Goal: Task Accomplishment & Management: Complete application form

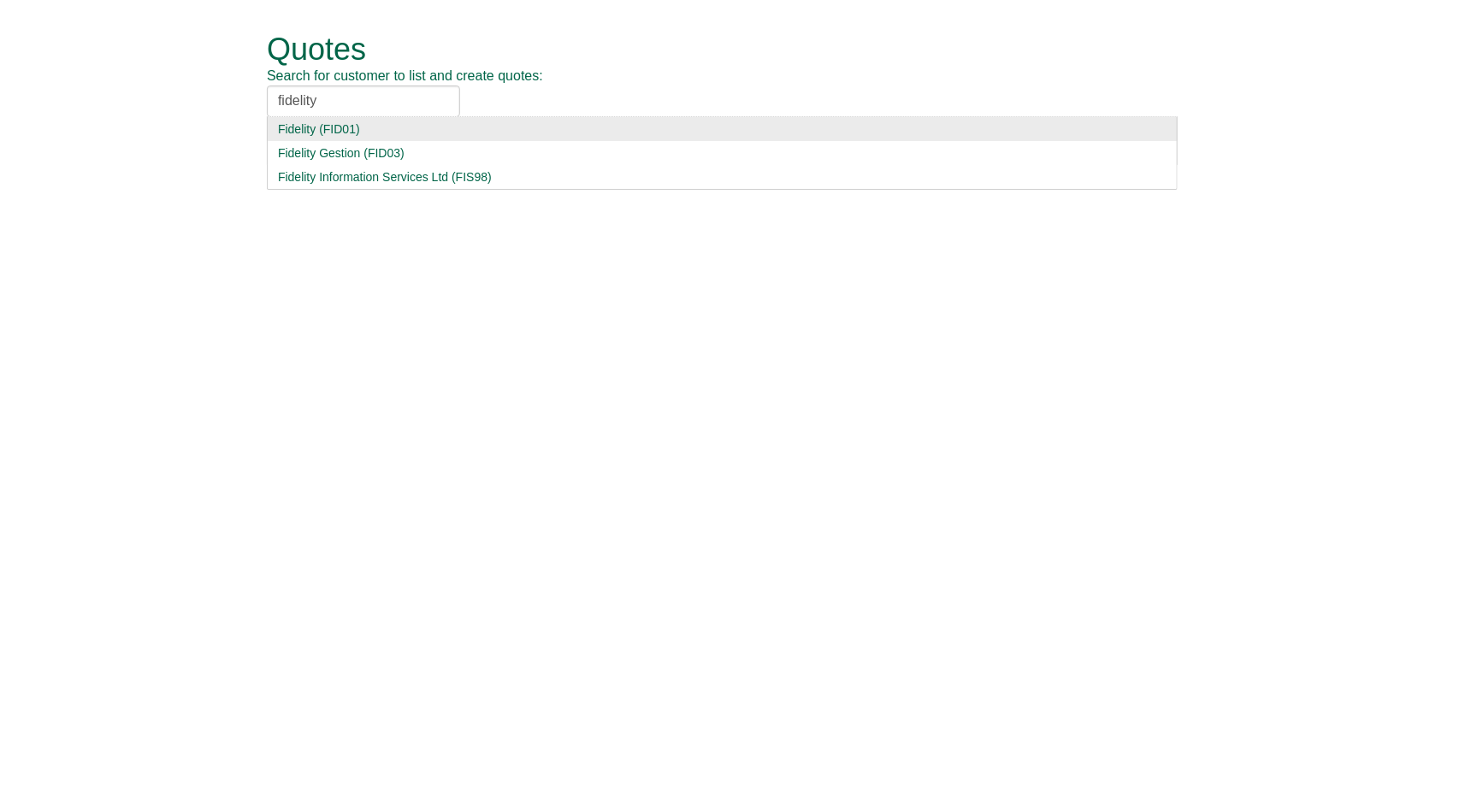
type input "fidelity"
click at [390, 129] on div "Fidelity (FID01)" at bounding box center [723, 129] width 889 height 17
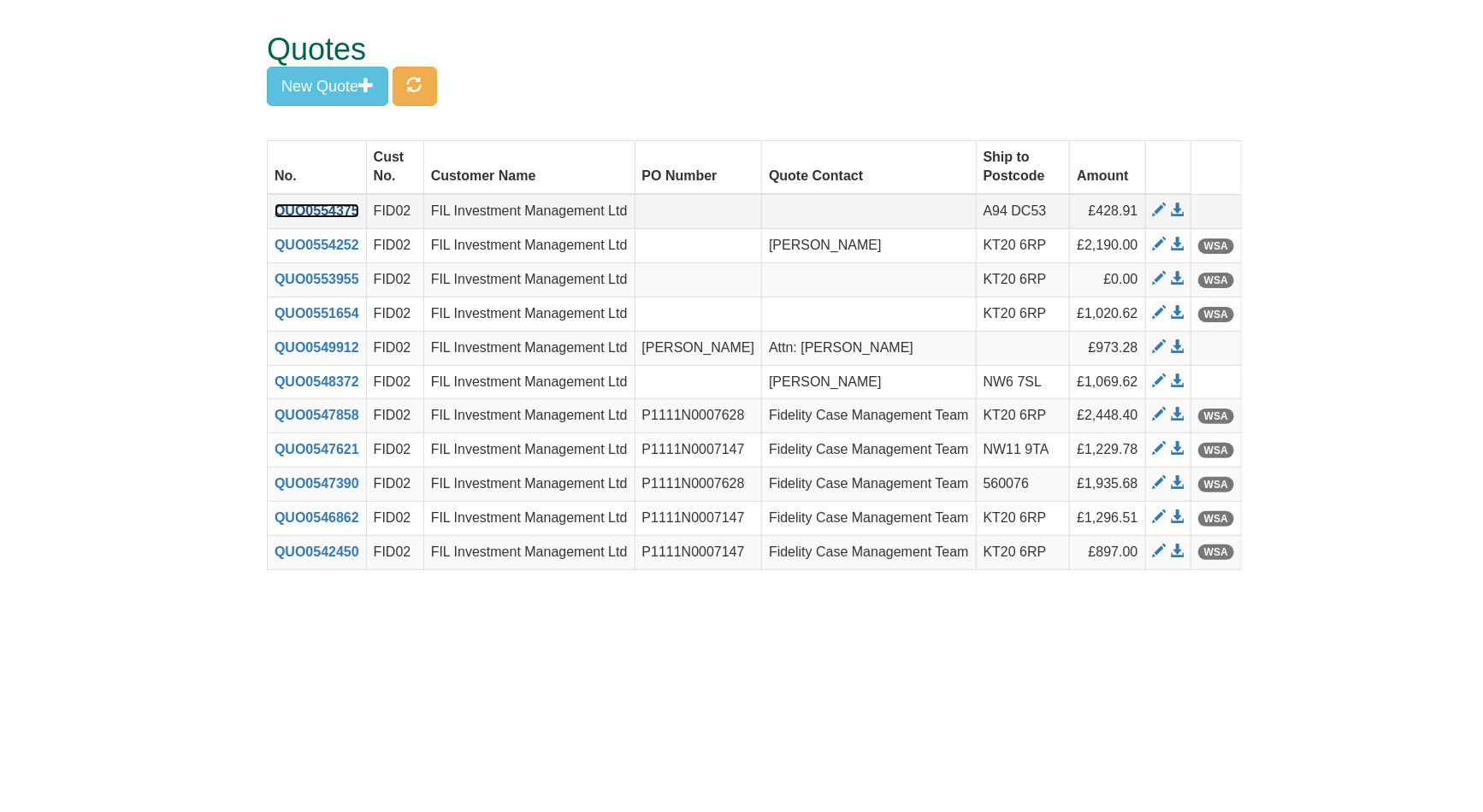
click at [316, 216] on link "QUO0554375" at bounding box center [316, 210] width 85 height 14
click at [343, 89] on button "New Quote" at bounding box center [328, 85] width 122 height 39
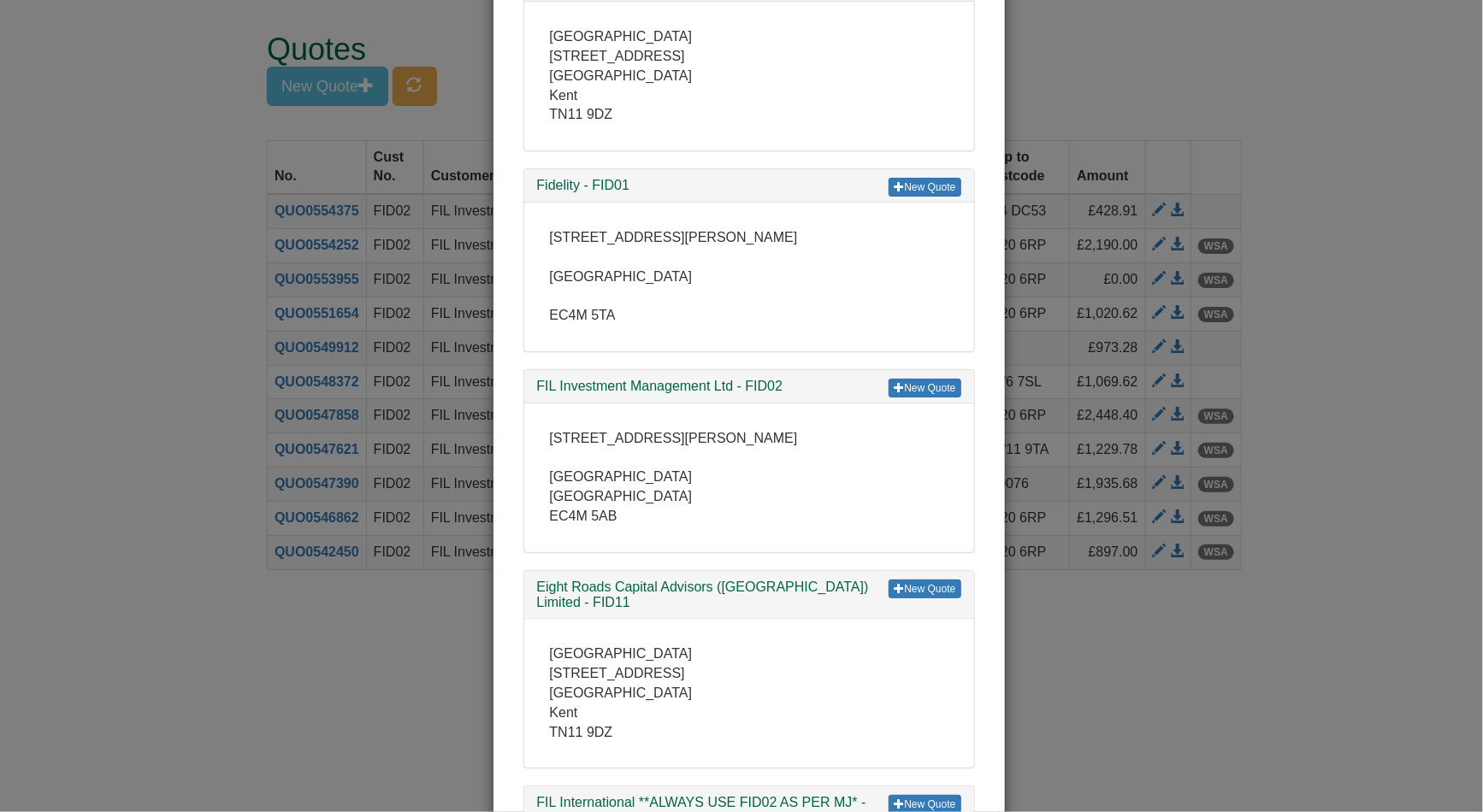
scroll to position [475, 0]
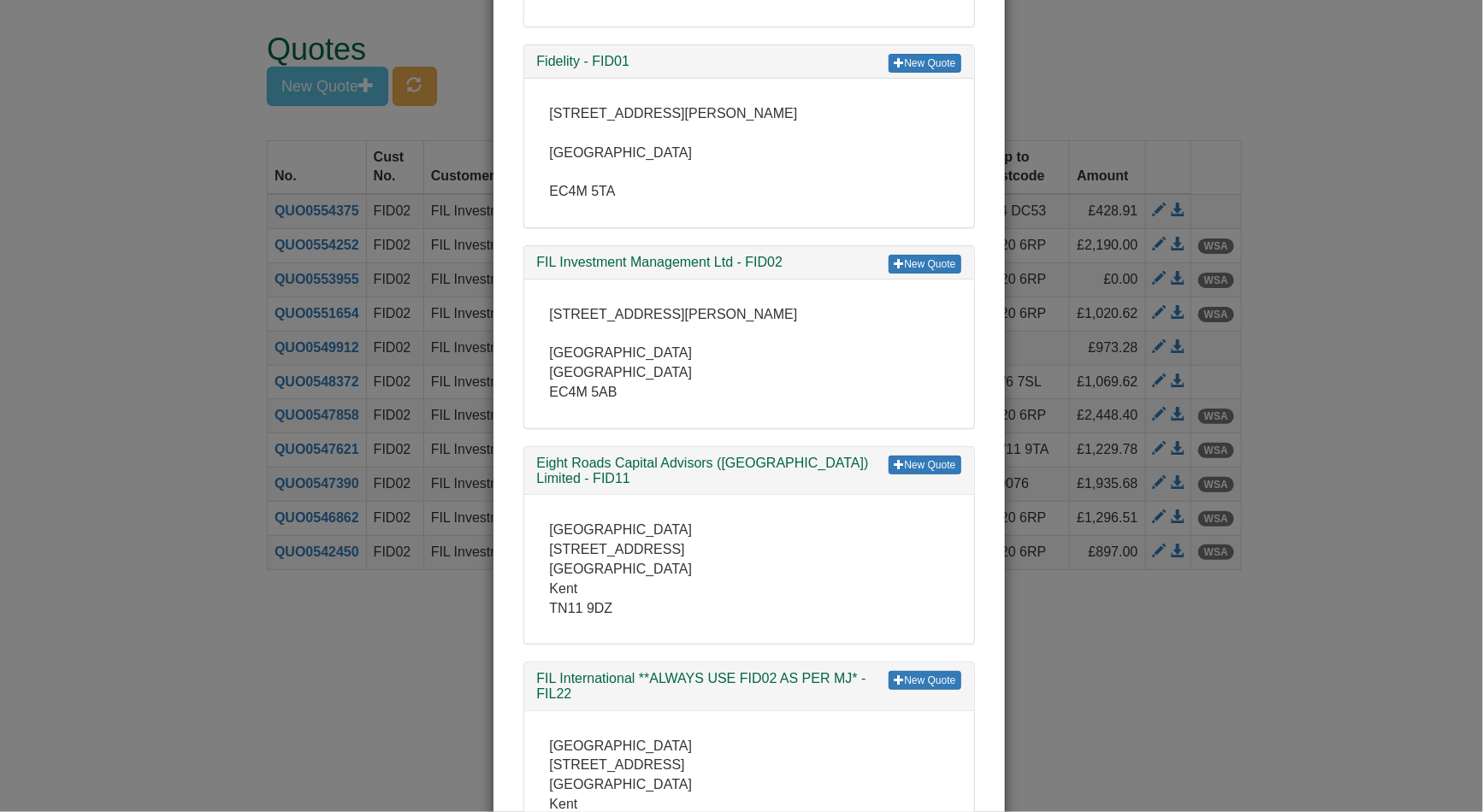
click at [911, 275] on div "New Quote FIL Investment Management Ltd - FID02" at bounding box center [750, 262] width 450 height 33
click at [918, 260] on link "New Quote" at bounding box center [925, 264] width 72 height 19
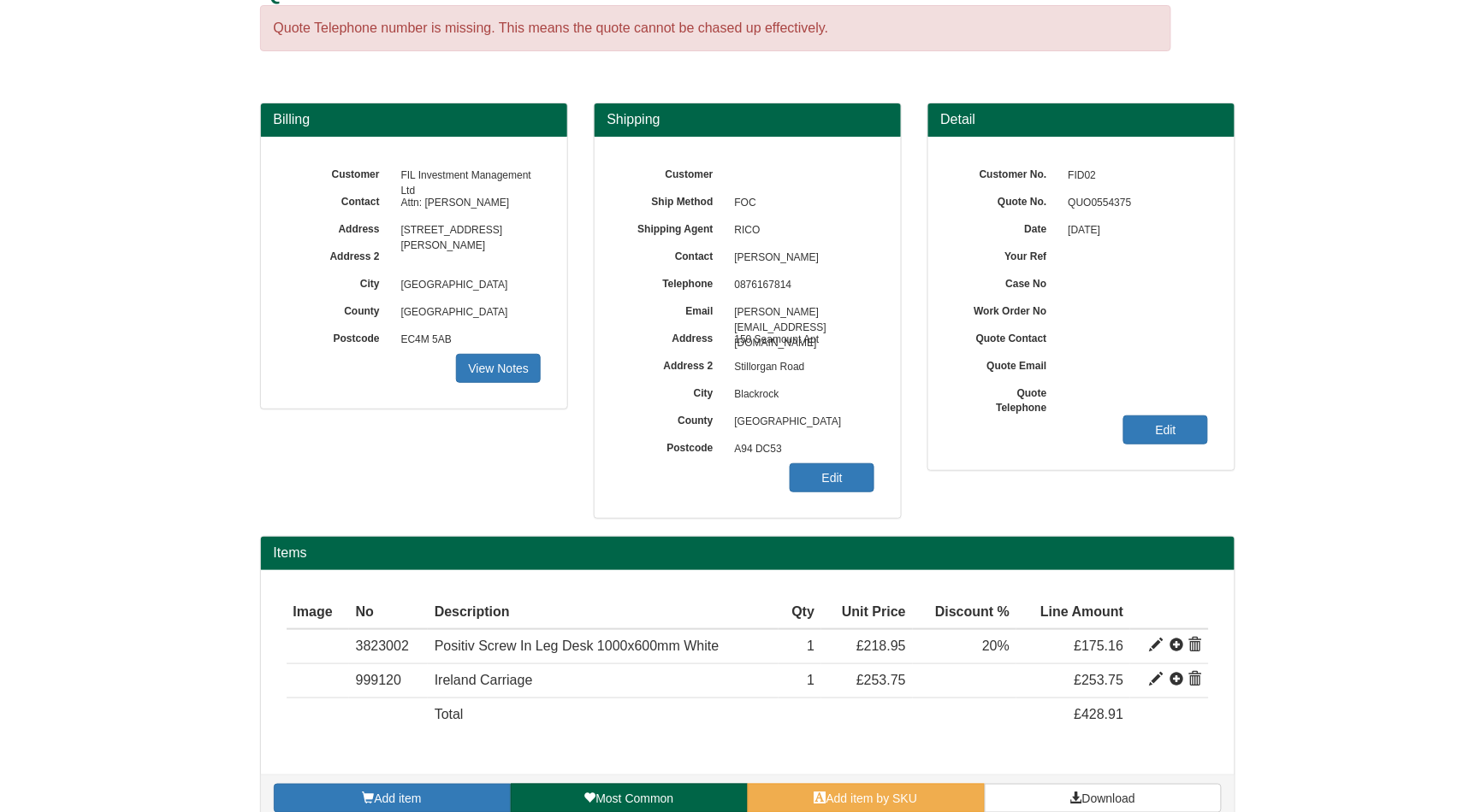
scroll to position [89, 0]
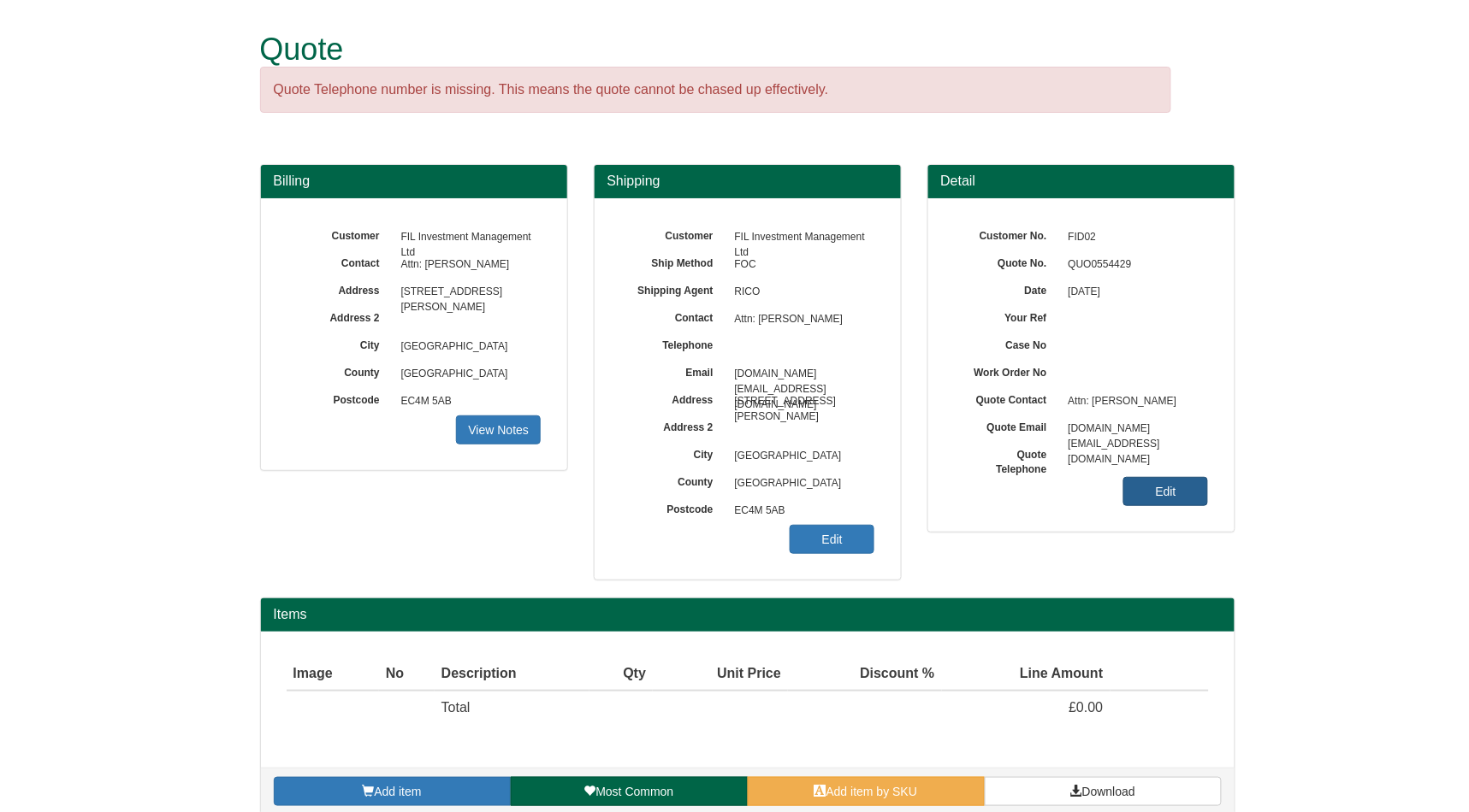
click at [1170, 485] on link "Edit" at bounding box center [1165, 491] width 85 height 29
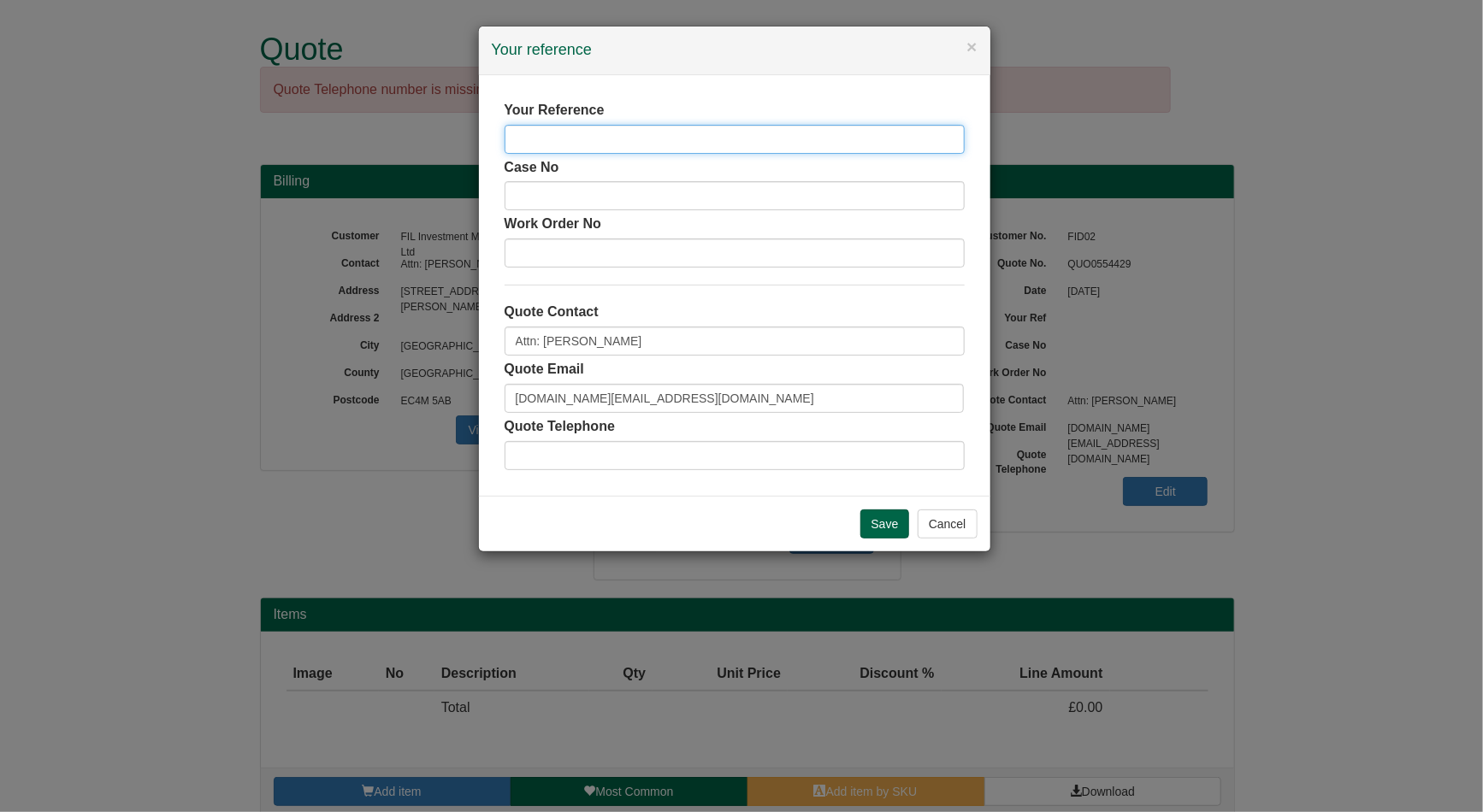
drag, startPoint x: 801, startPoint y: 143, endPoint x: 801, endPoint y: 154, distance: 11.0
click at [801, 143] on input "text" at bounding box center [734, 139] width 460 height 29
paste input "Monique"
drag, startPoint x: 638, startPoint y: 133, endPoint x: 651, endPoint y: 148, distance: 19.8
click at [638, 133] on input "Monique" at bounding box center [734, 139] width 460 height 29
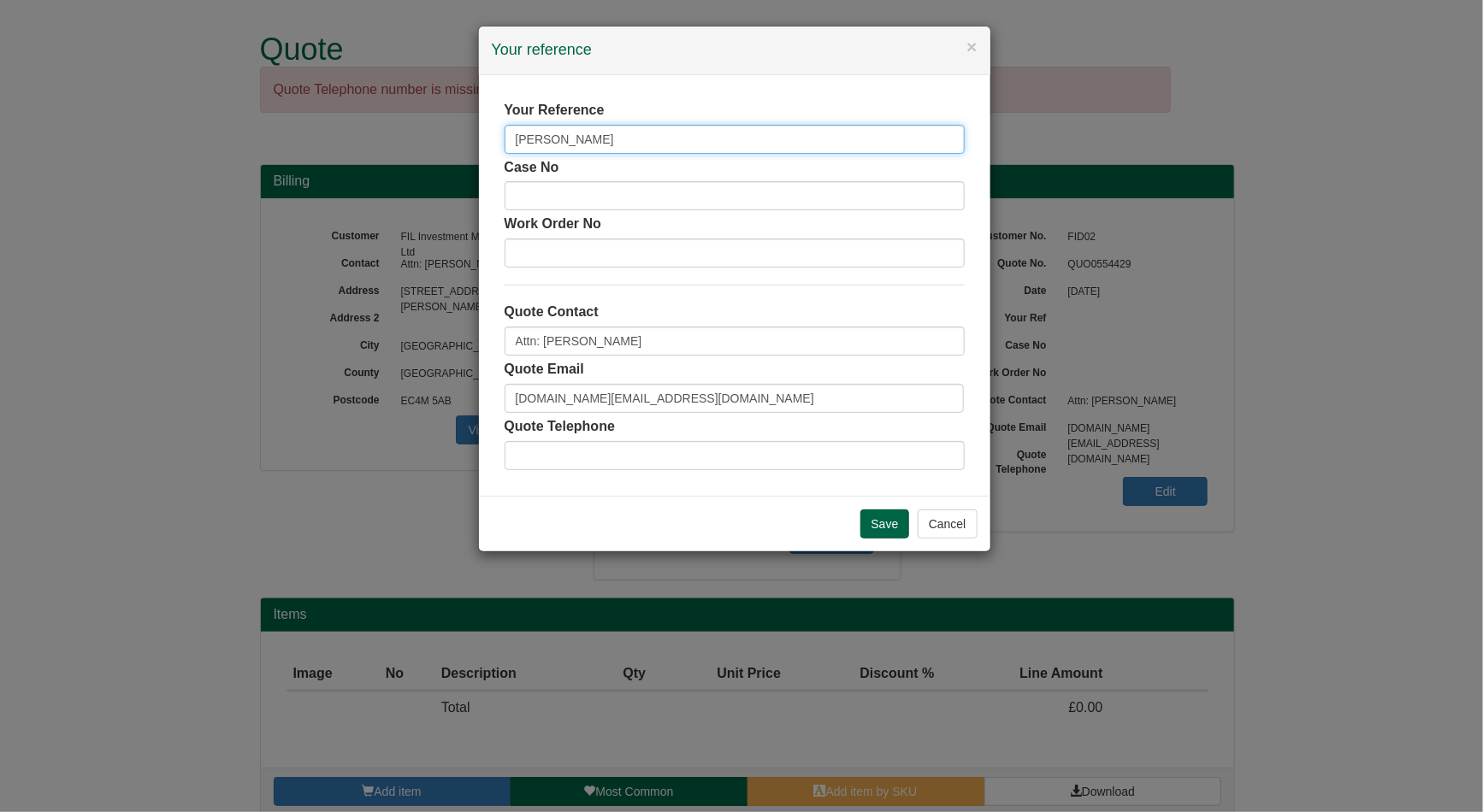
paste input "Terblanche"
type input "[PERSON_NAME]"
click at [863, 519] on input "Save" at bounding box center [885, 524] width 49 height 29
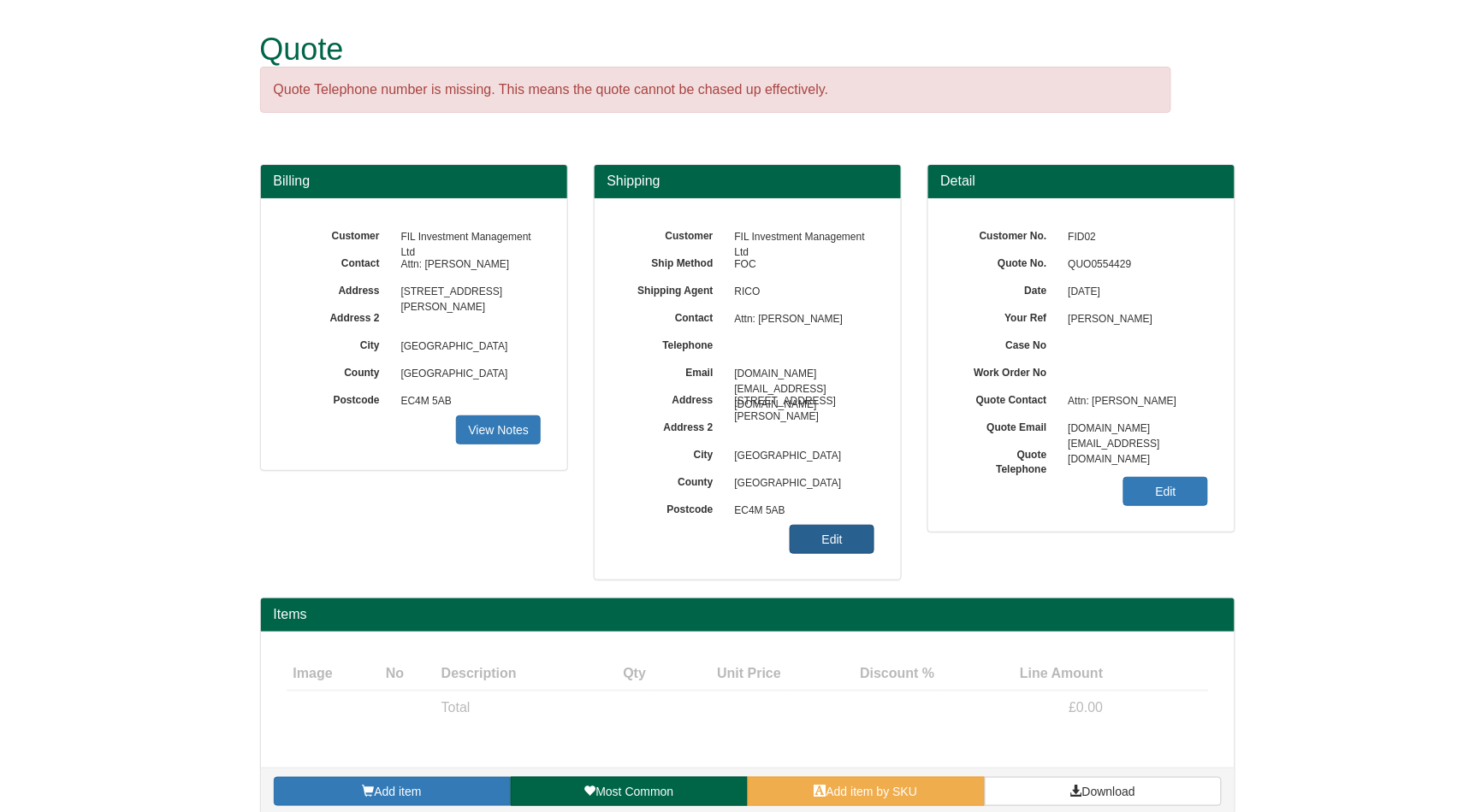
click at [842, 551] on link "Edit" at bounding box center [831, 539] width 85 height 29
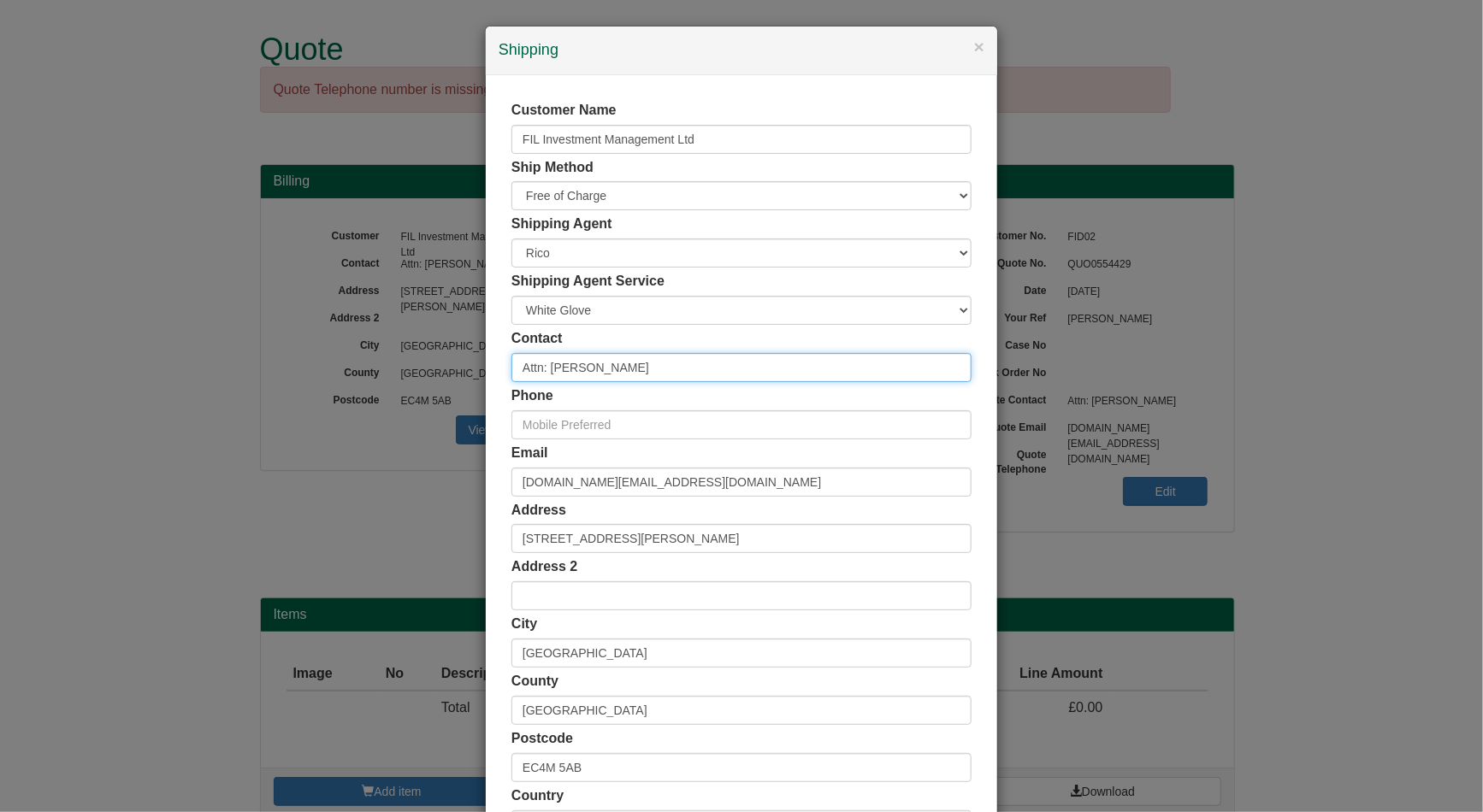
click at [664, 373] on input "Attn: [PERSON_NAME]" at bounding box center [741, 368] width 460 height 29
paste input "[PERSON_NAME]"
type input "[PERSON_NAME]"
click at [685, 363] on input "[PERSON_NAME]" at bounding box center [741, 368] width 460 height 29
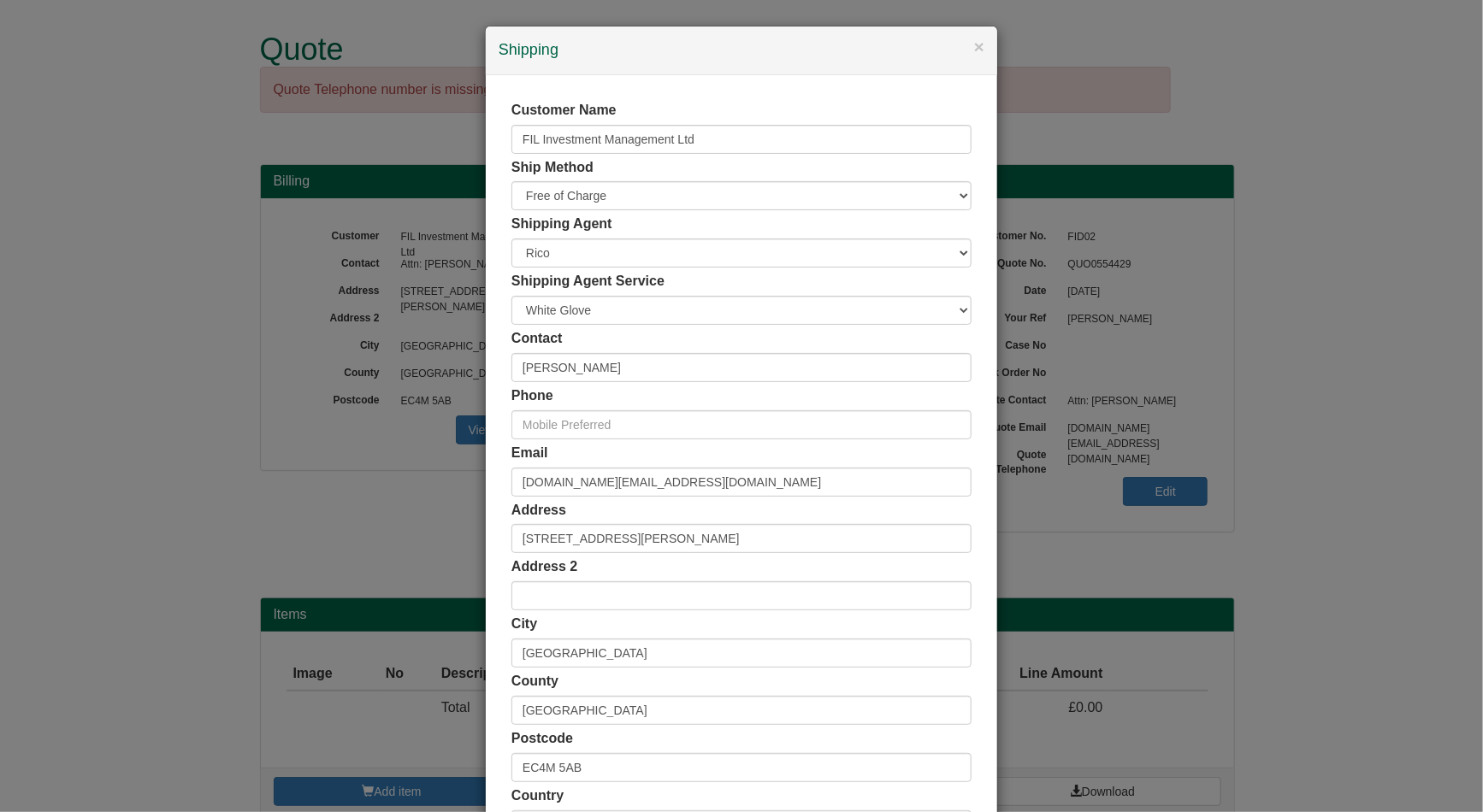
drag, startPoint x: 944, startPoint y: 103, endPoint x: 903, endPoint y: 305, distance: 206.1
click at [944, 103] on div "Customer Name FIL Investment Management Ltd" at bounding box center [741, 127] width 460 height 53
click at [665, 481] on input "invoices.fidelity@fil.com" at bounding box center [741, 482] width 460 height 29
click at [645, 434] on input "text" at bounding box center [741, 425] width 460 height 29
paste input "7787423250"
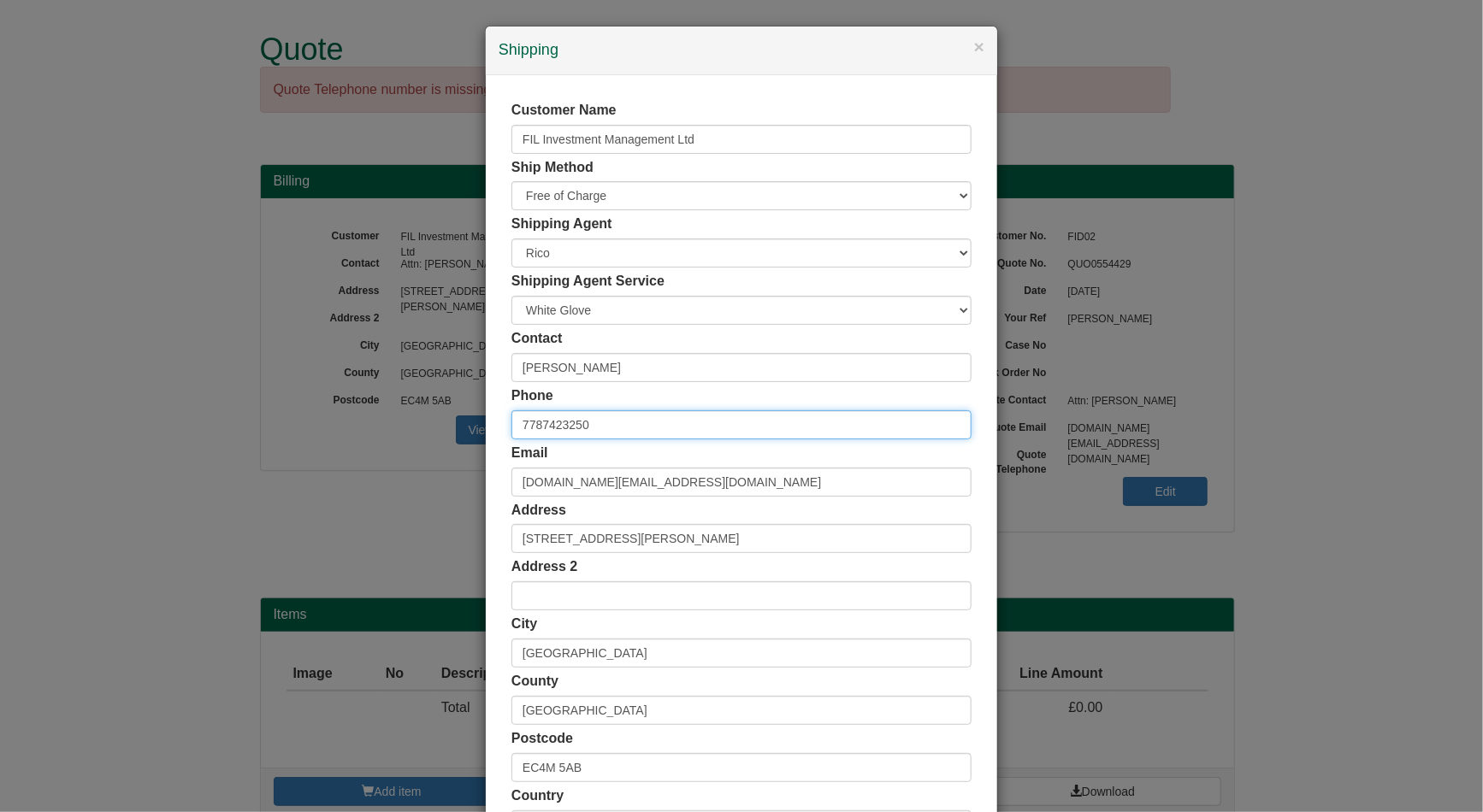
click at [511, 420] on input "7787423250" at bounding box center [741, 425] width 460 height 29
type input "07787423250"
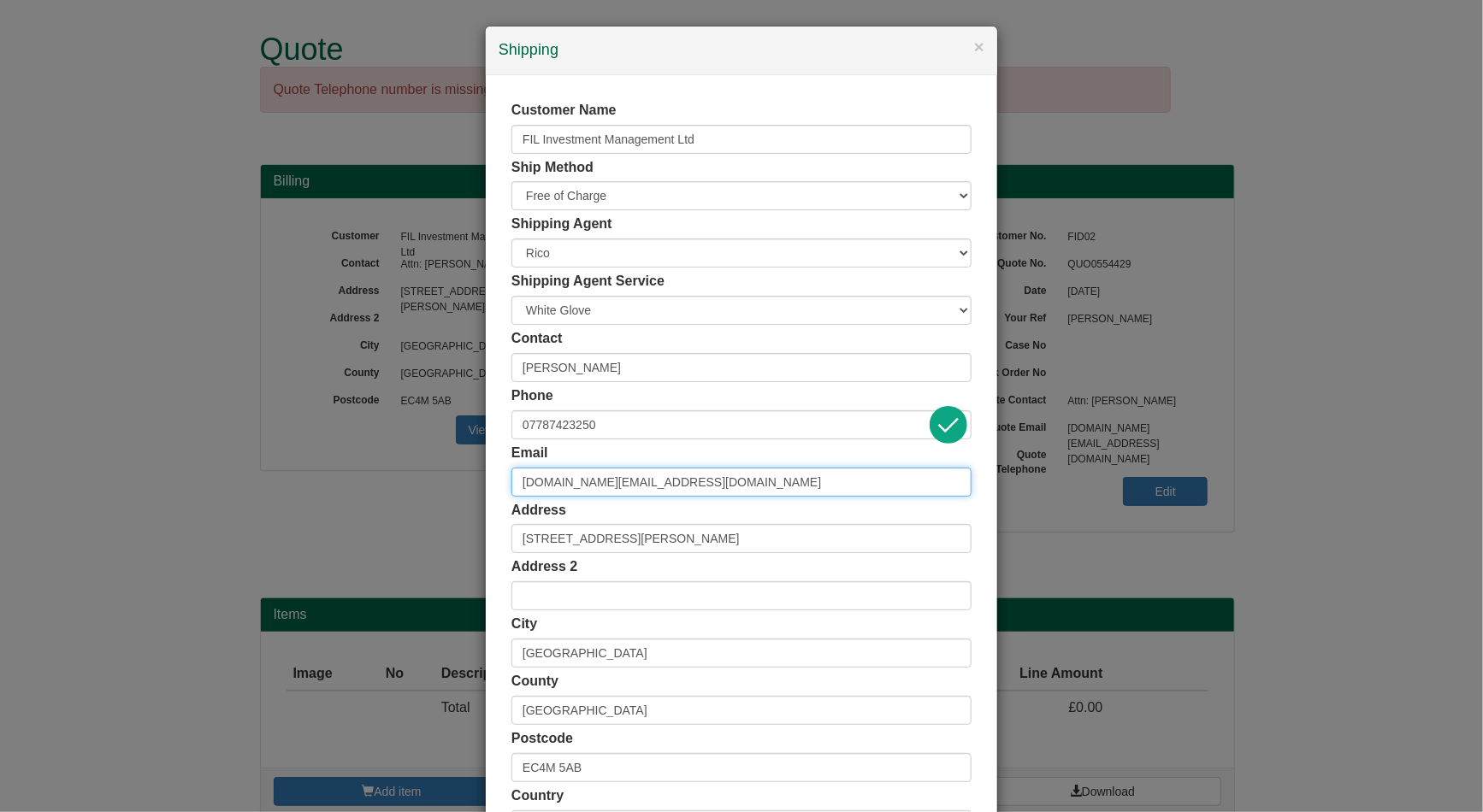
click at [685, 482] on input "invoices.fidelity@fil.com" at bounding box center [741, 482] width 460 height 29
paste input "Terblanche, Monique <Monique.Terblanche@fil.com>"
click at [636, 483] on input "Terblanche, Monique <Monique.Terblanche@fil.com" at bounding box center [741, 482] width 460 height 29
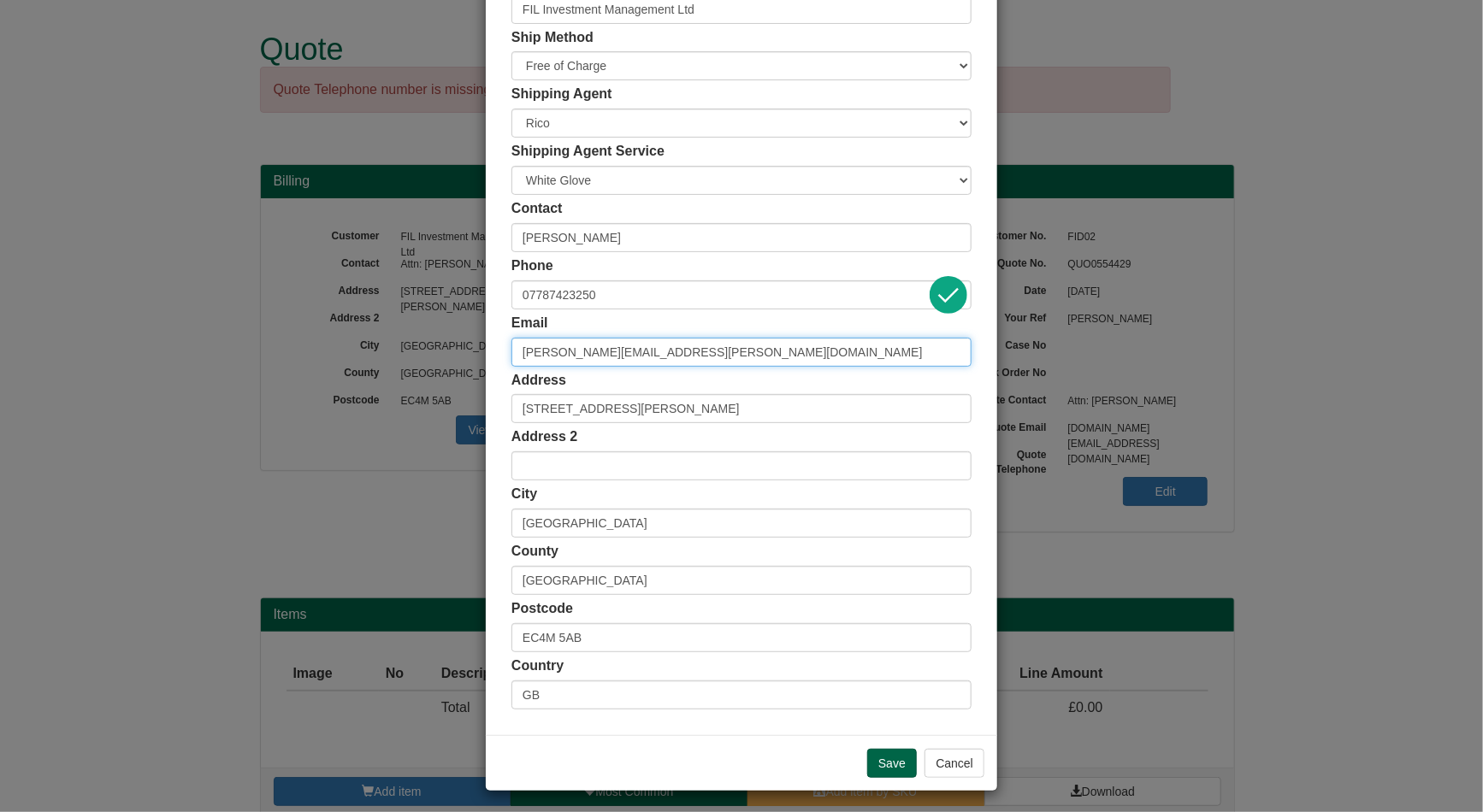
scroll to position [135, 0]
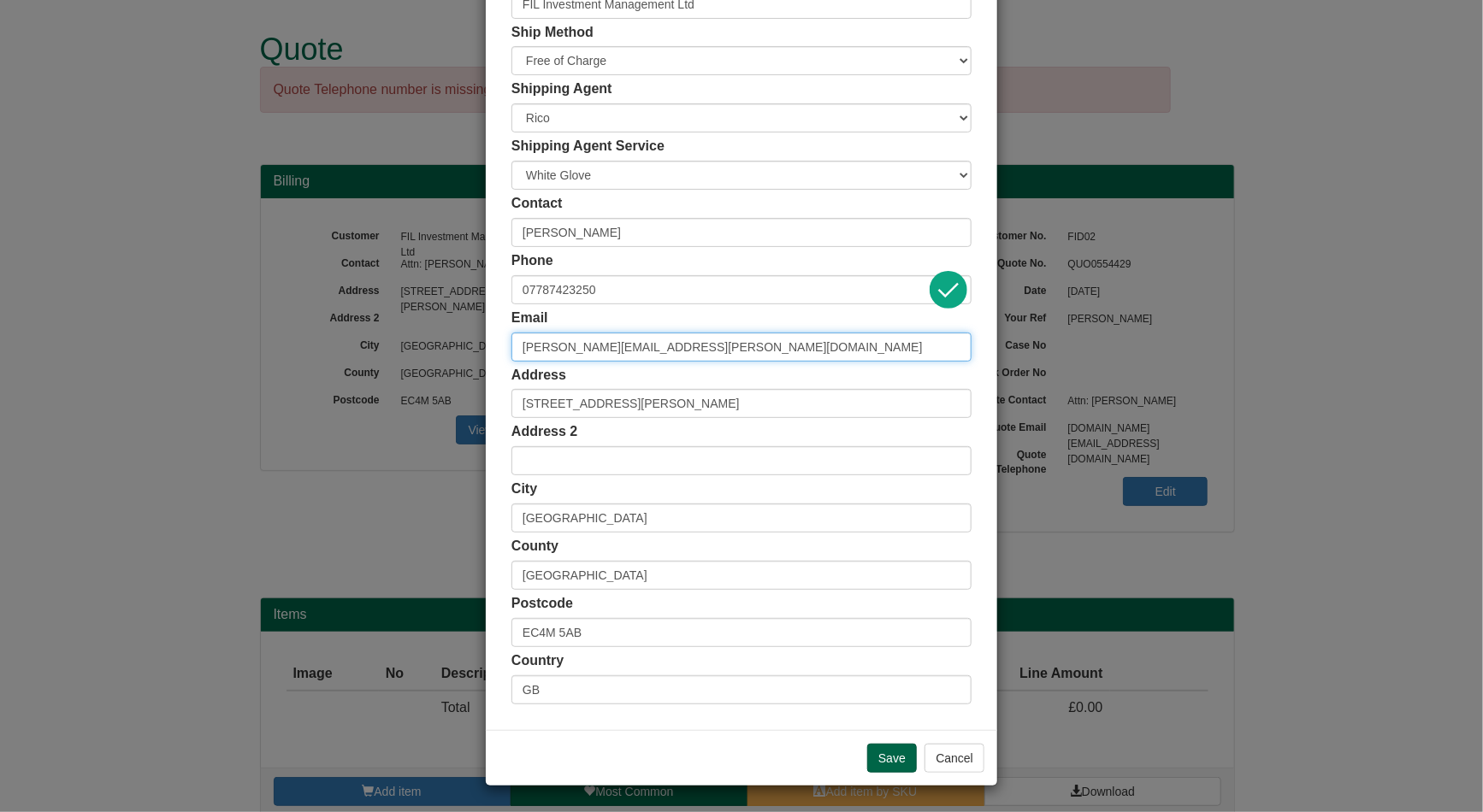
type input "[PERSON_NAME][EMAIL_ADDRESS][PERSON_NAME][DOMAIN_NAME]"
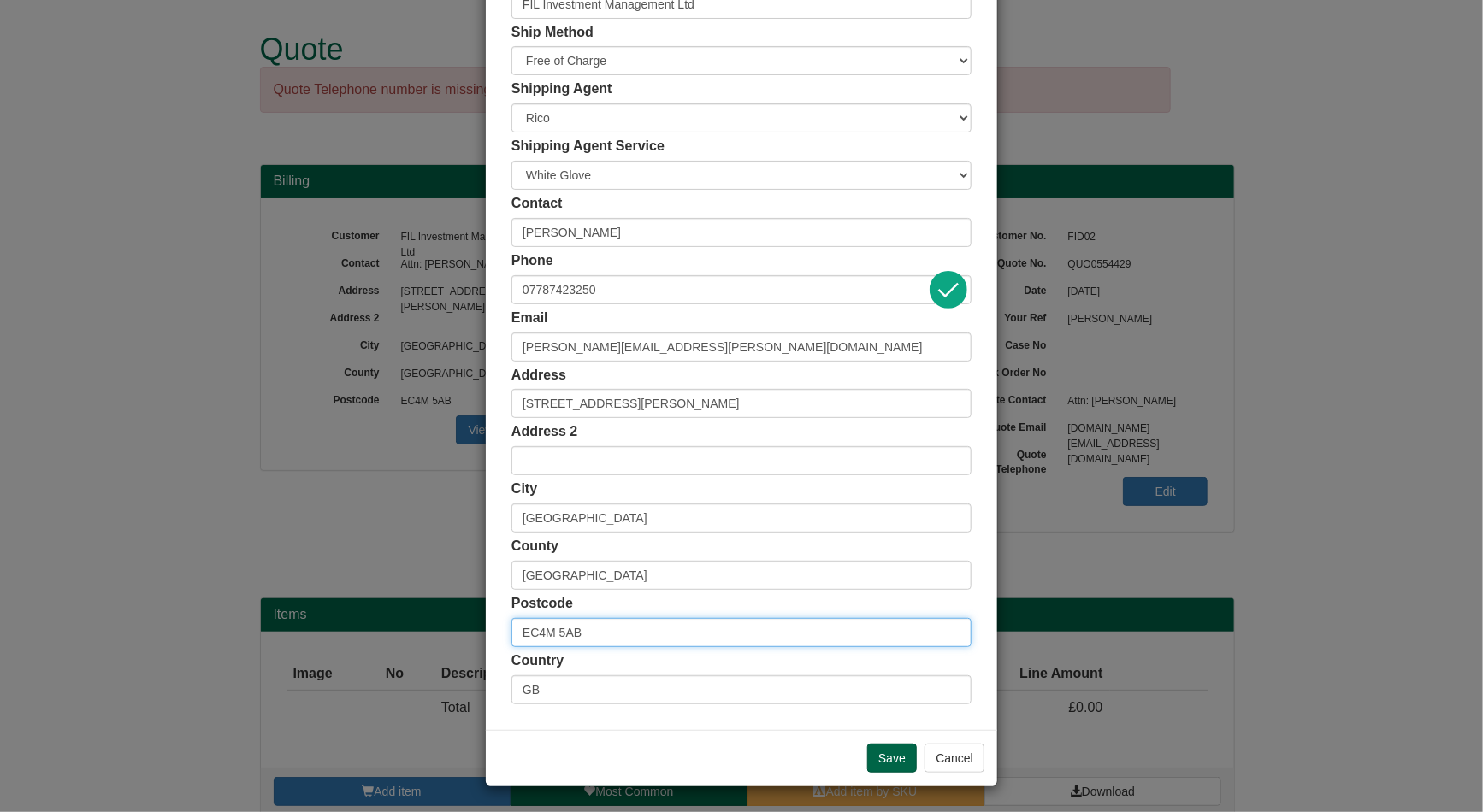
click at [595, 637] on input "EC4M 5AB" at bounding box center [741, 633] width 460 height 29
paste input "BN27 4SX"
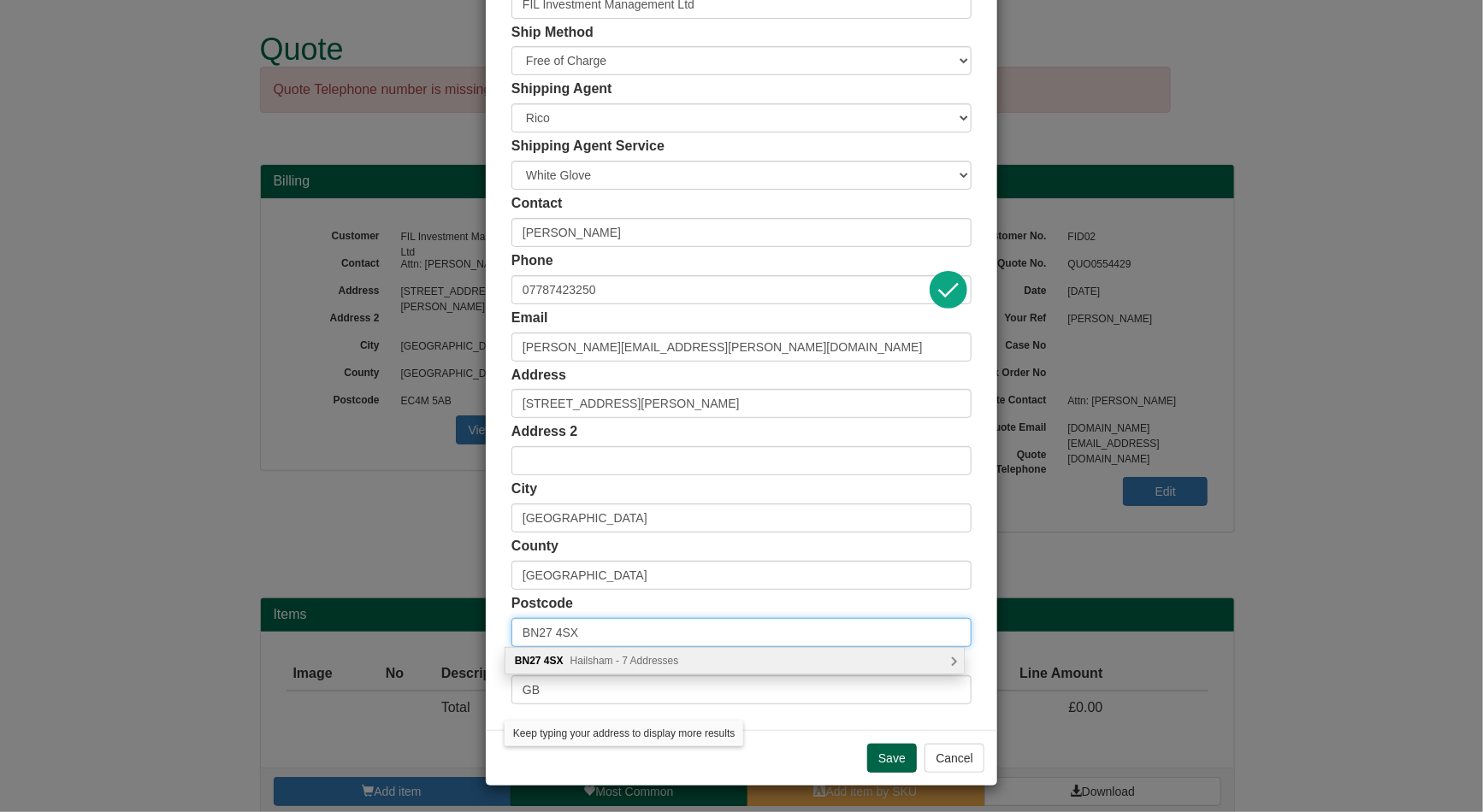
type input "BN27 4SX"
click at [623, 651] on div "BN27 4SX Hailsham - 7 Addresses" at bounding box center [734, 661] width 459 height 26
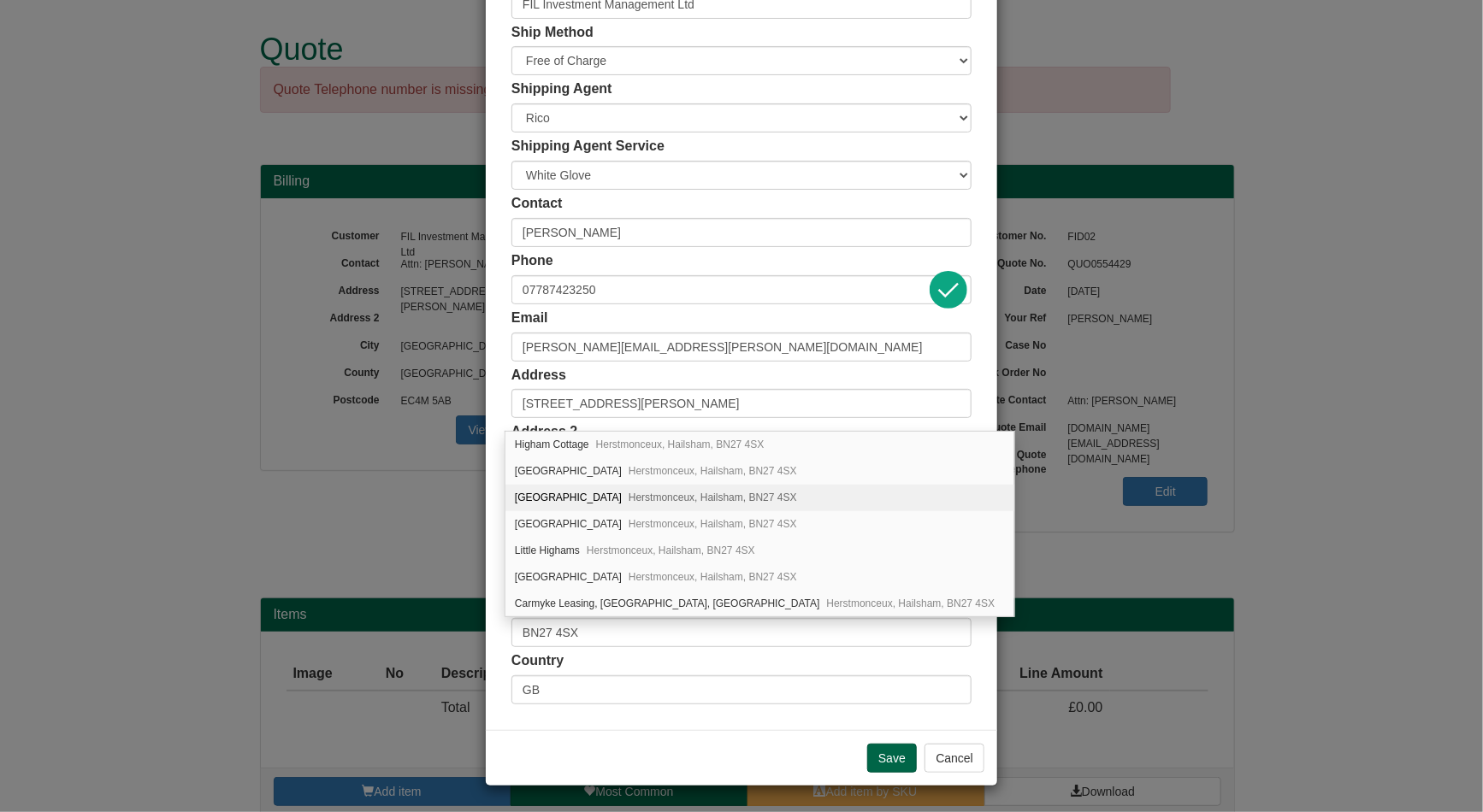
click at [569, 502] on div "Higham House Herstmonceux, Hailsham, BN27 4SX" at bounding box center [760, 499] width 509 height 27
type input "[GEOGRAPHIC_DATA]"
type input "Herstmonceux"
type input "Hailsham"
type input "[GEOGRAPHIC_DATA]"
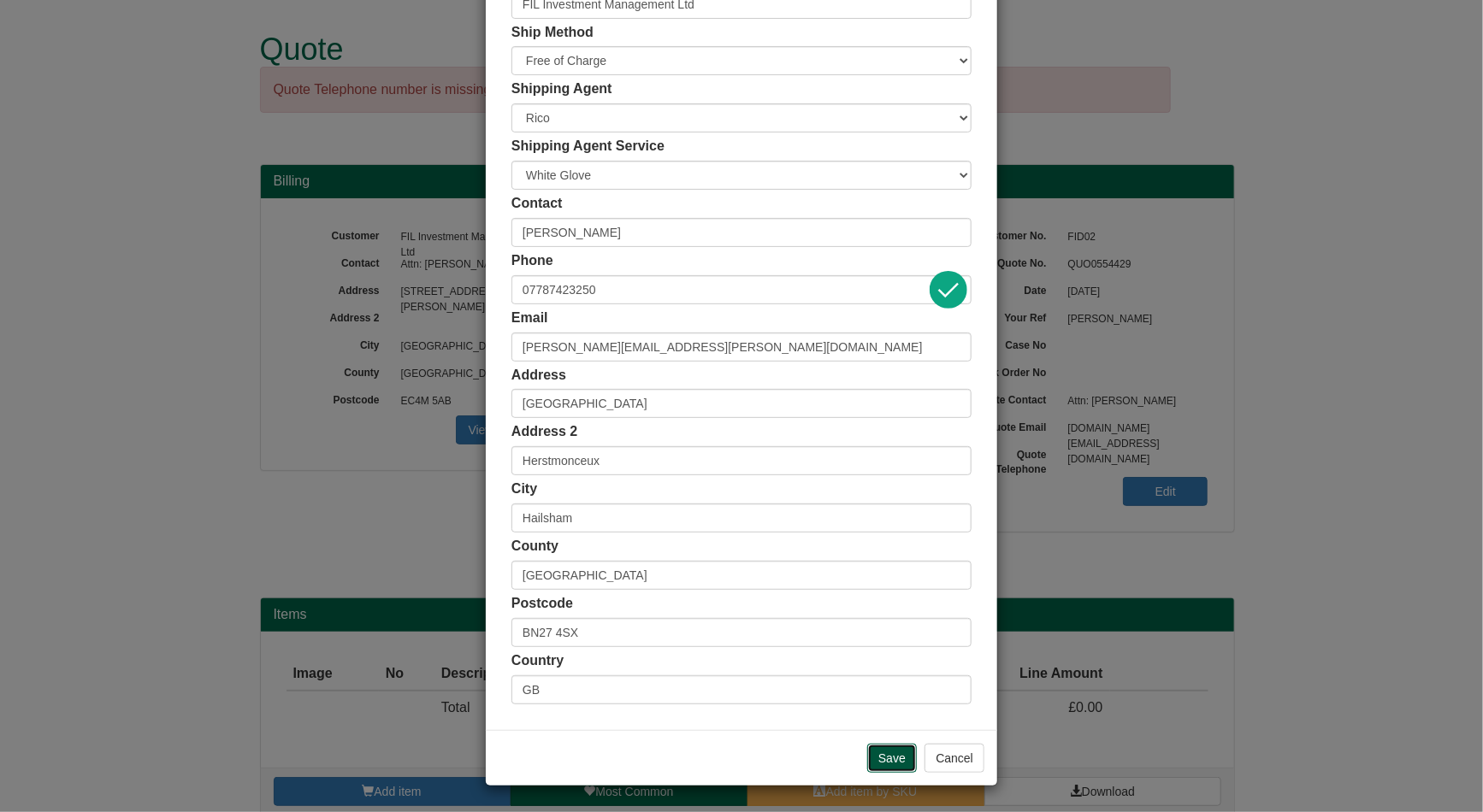
click at [877, 752] on input "Save" at bounding box center [892, 758] width 49 height 29
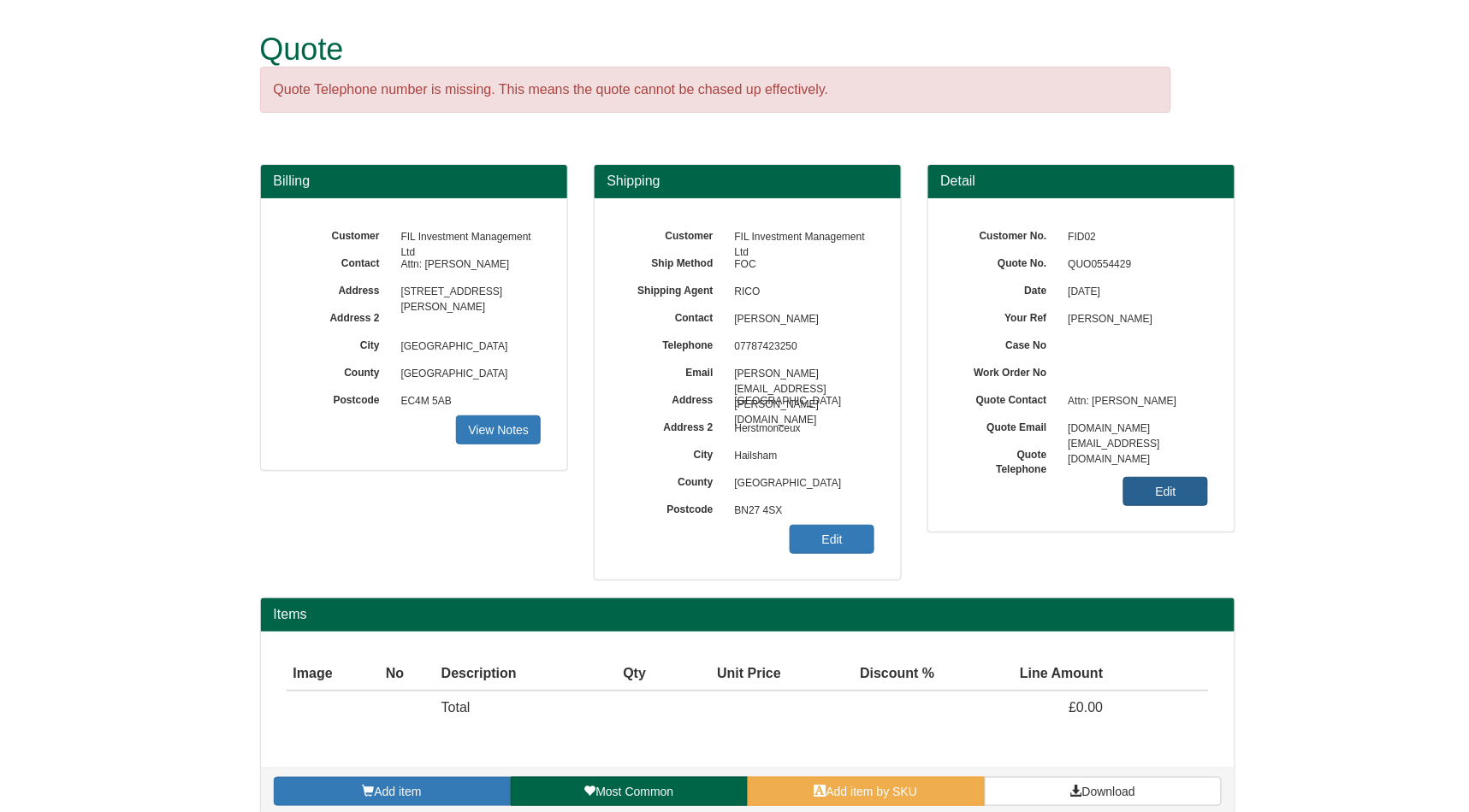
click at [1181, 482] on link "Edit" at bounding box center [1165, 491] width 85 height 29
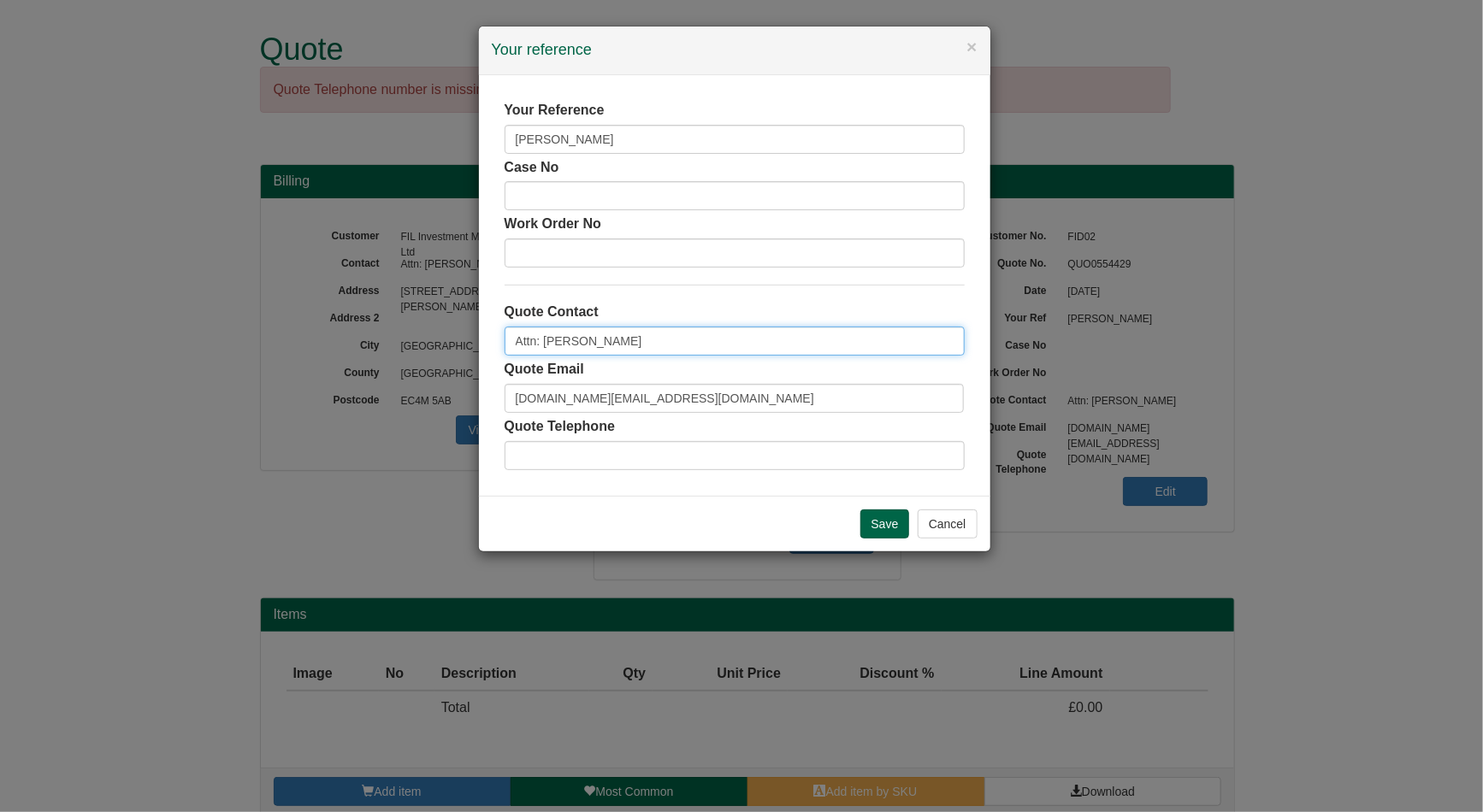
click at [695, 337] on input "Attn: [PERSON_NAME]" at bounding box center [734, 341] width 460 height 29
paste input "[PERSON_NAME]"
type input "[PERSON_NAME]"
click at [710, 406] on input "[DOMAIN_NAME][EMAIL_ADDRESS][DOMAIN_NAME]" at bounding box center [734, 398] width 460 height 29
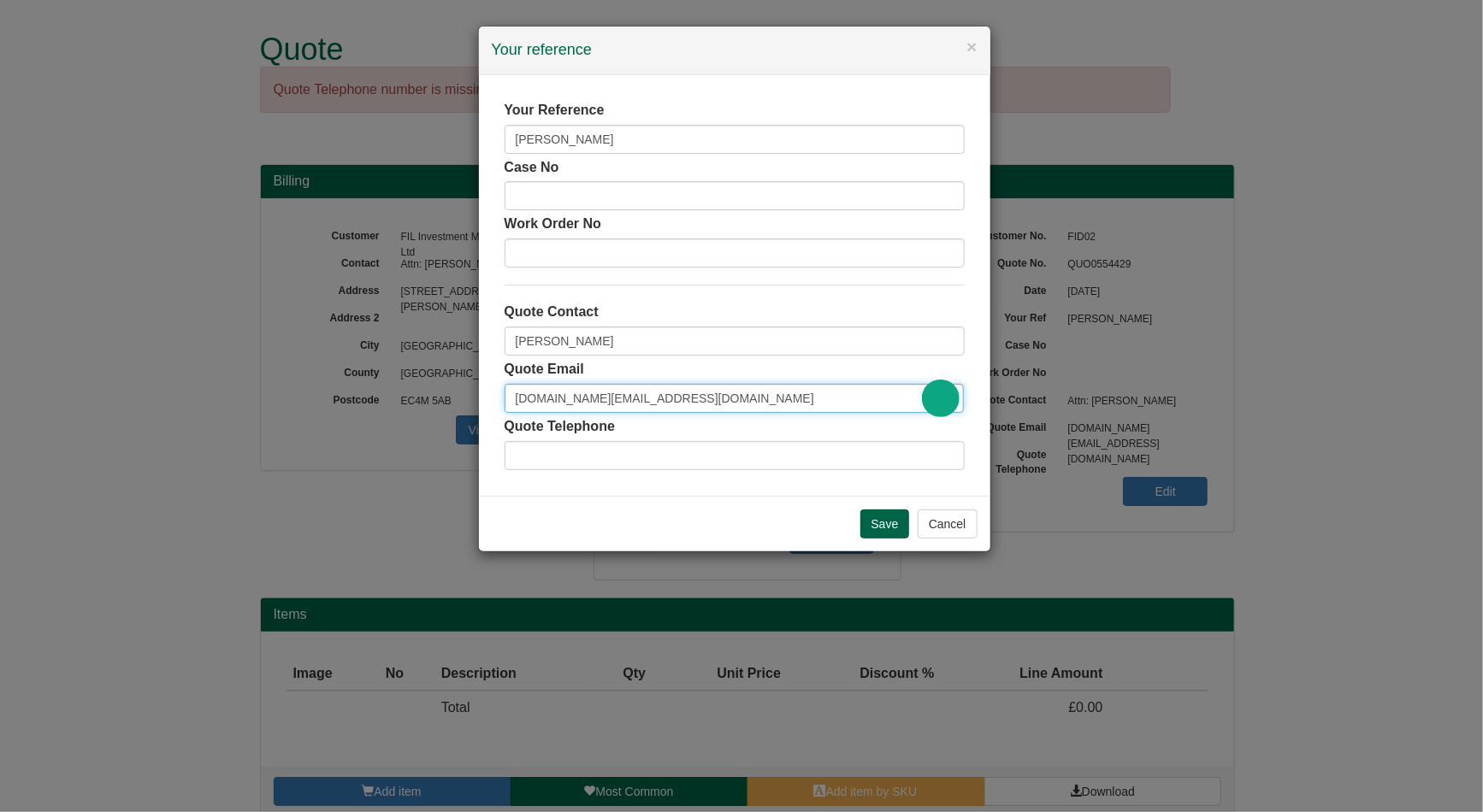
paste input "[PERSON_NAME] <[PERSON_NAME][EMAIL_ADDRESS][PERSON_NAME][DOMAIN_NAME]>"
click at [637, 400] on input "Terblanche, Monique <Monique.Terblanche@fil.com" at bounding box center [734, 398] width 460 height 29
type input "[PERSON_NAME][EMAIL_ADDRESS][PERSON_NAME][DOMAIN_NAME]"
click at [877, 513] on input "Save" at bounding box center [885, 524] width 49 height 29
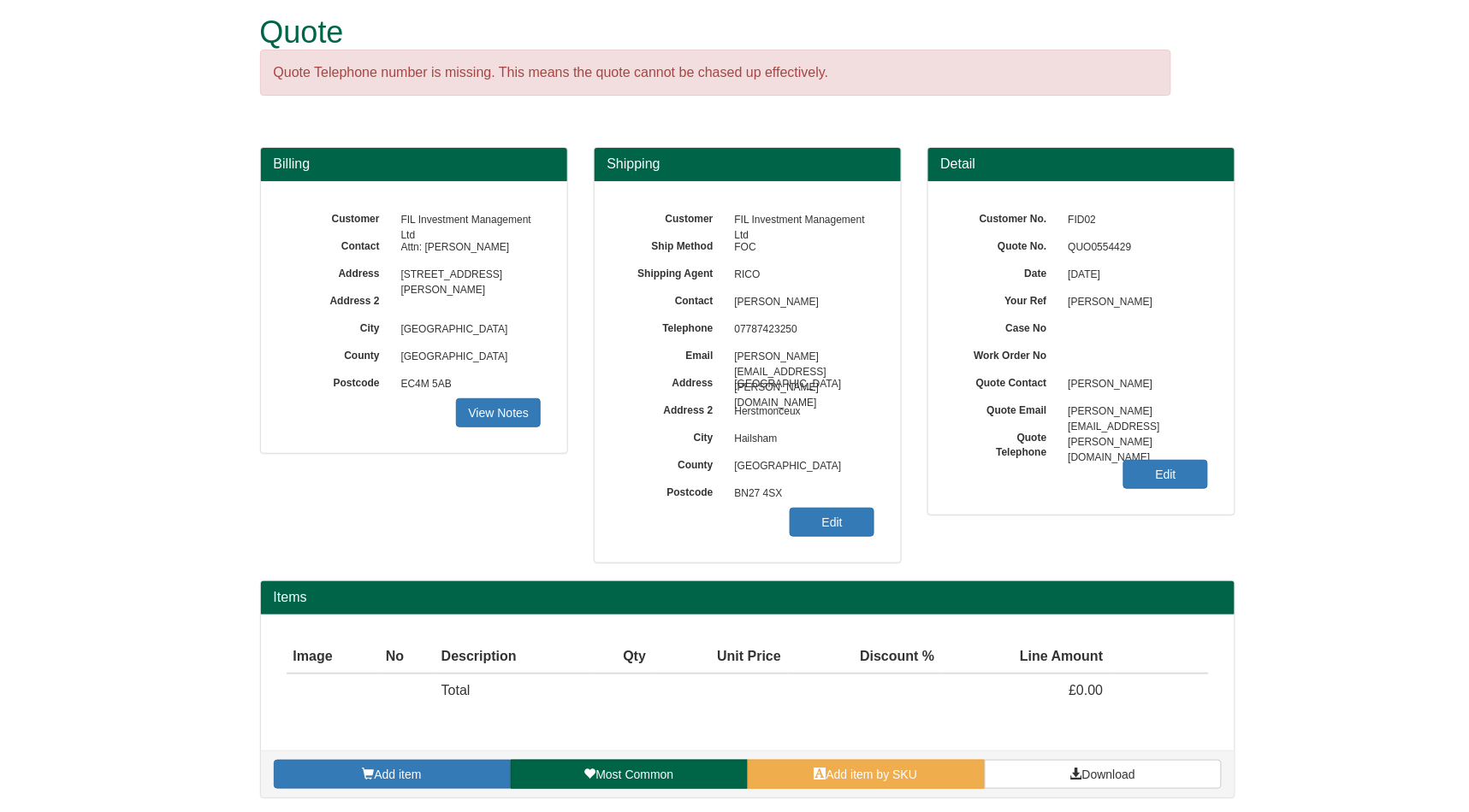
scroll to position [21, 0]
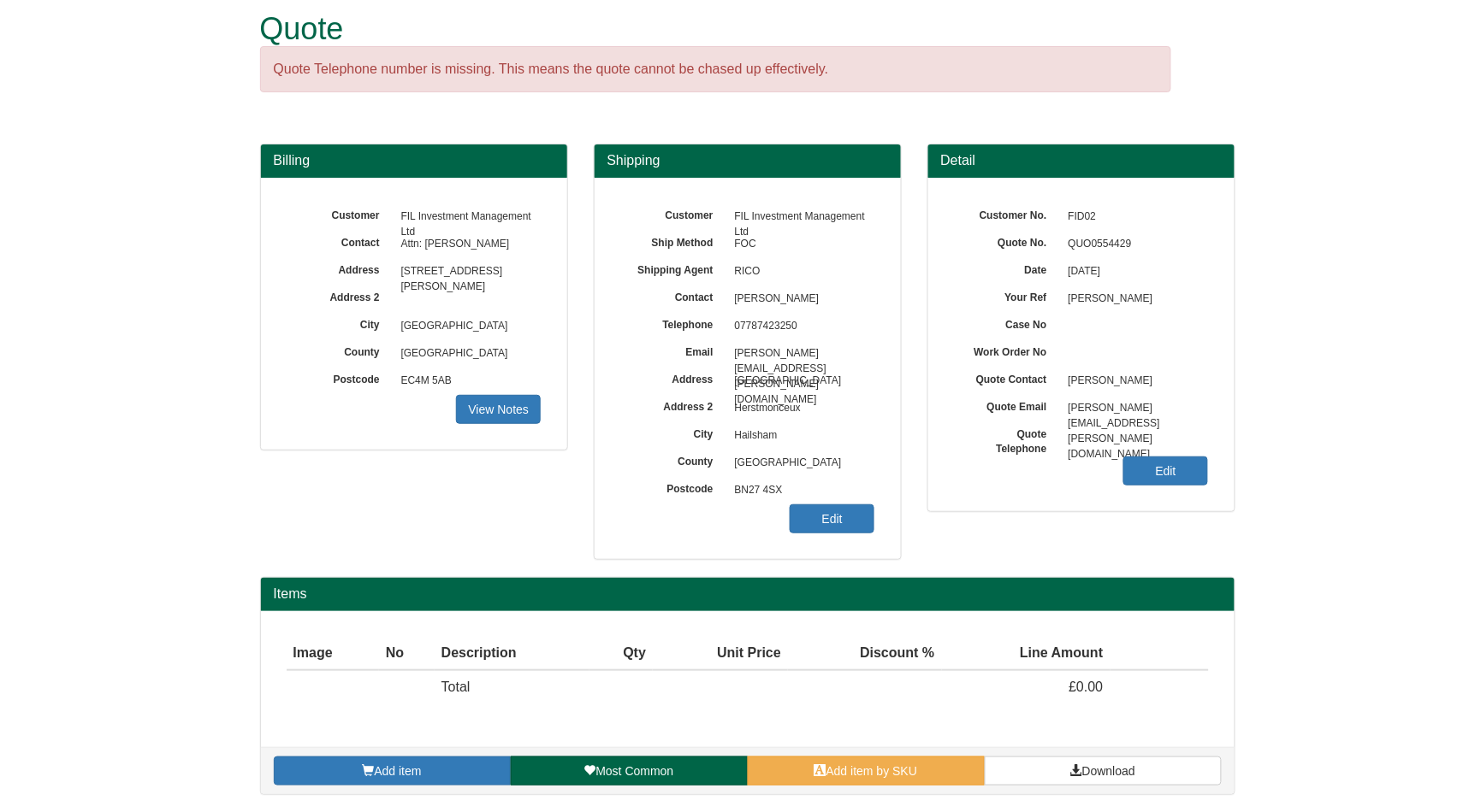
drag, startPoint x: 895, startPoint y: 786, endPoint x: 903, endPoint y: 754, distance: 33.0
click at [895, 786] on div "Add item Most Common Add item by SKU Download" at bounding box center [748, 771] width 974 height 47
click at [904, 750] on div "Add item Most Common Add item by SKU Download" at bounding box center [748, 771] width 974 height 47
click at [916, 767] on span "Add item by SKU" at bounding box center [872, 771] width 91 height 13
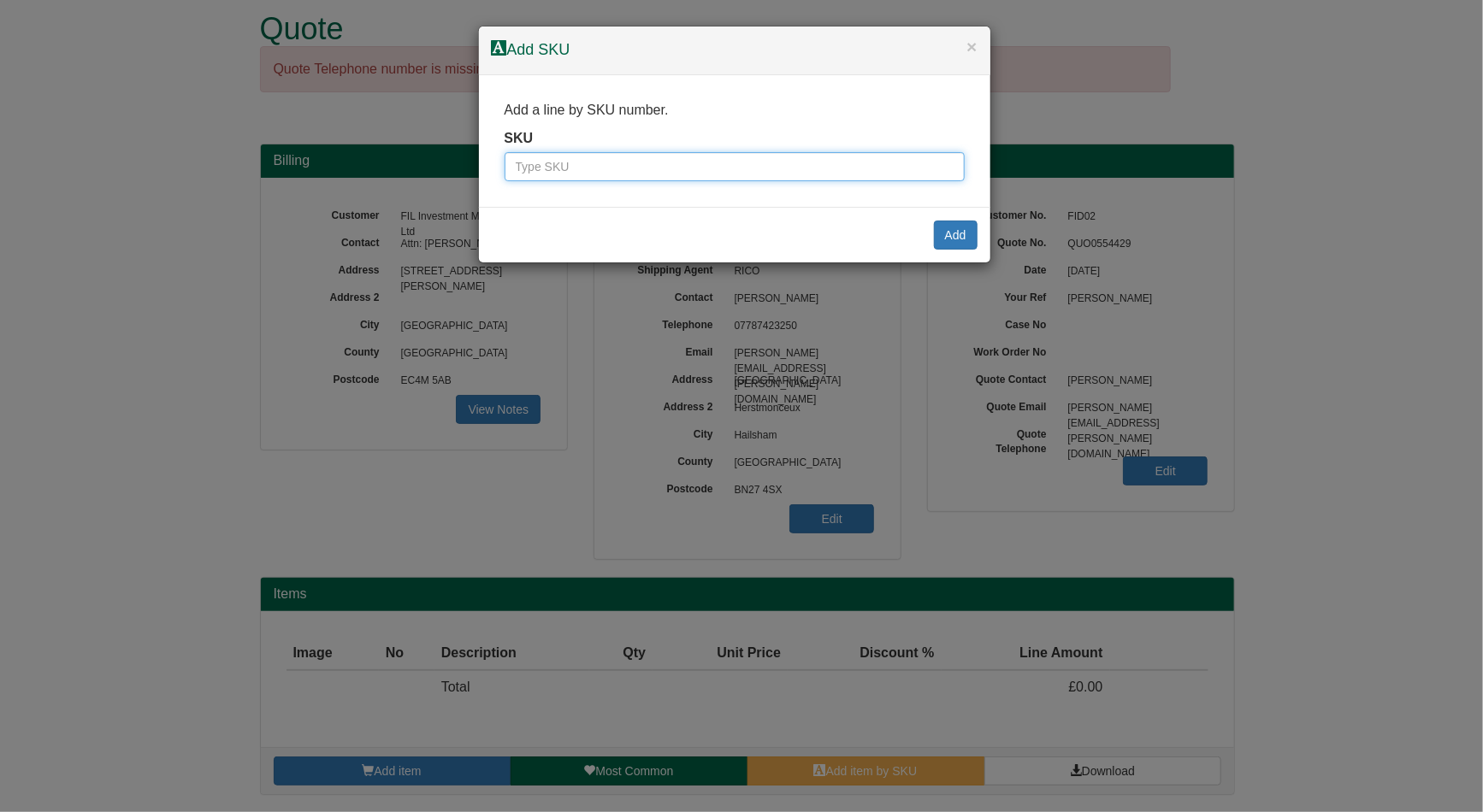
click at [782, 152] on input "text" at bounding box center [734, 166] width 460 height 29
paste input "6100002"
type input "6100002"
click at [952, 236] on button "Add" at bounding box center [956, 235] width 44 height 29
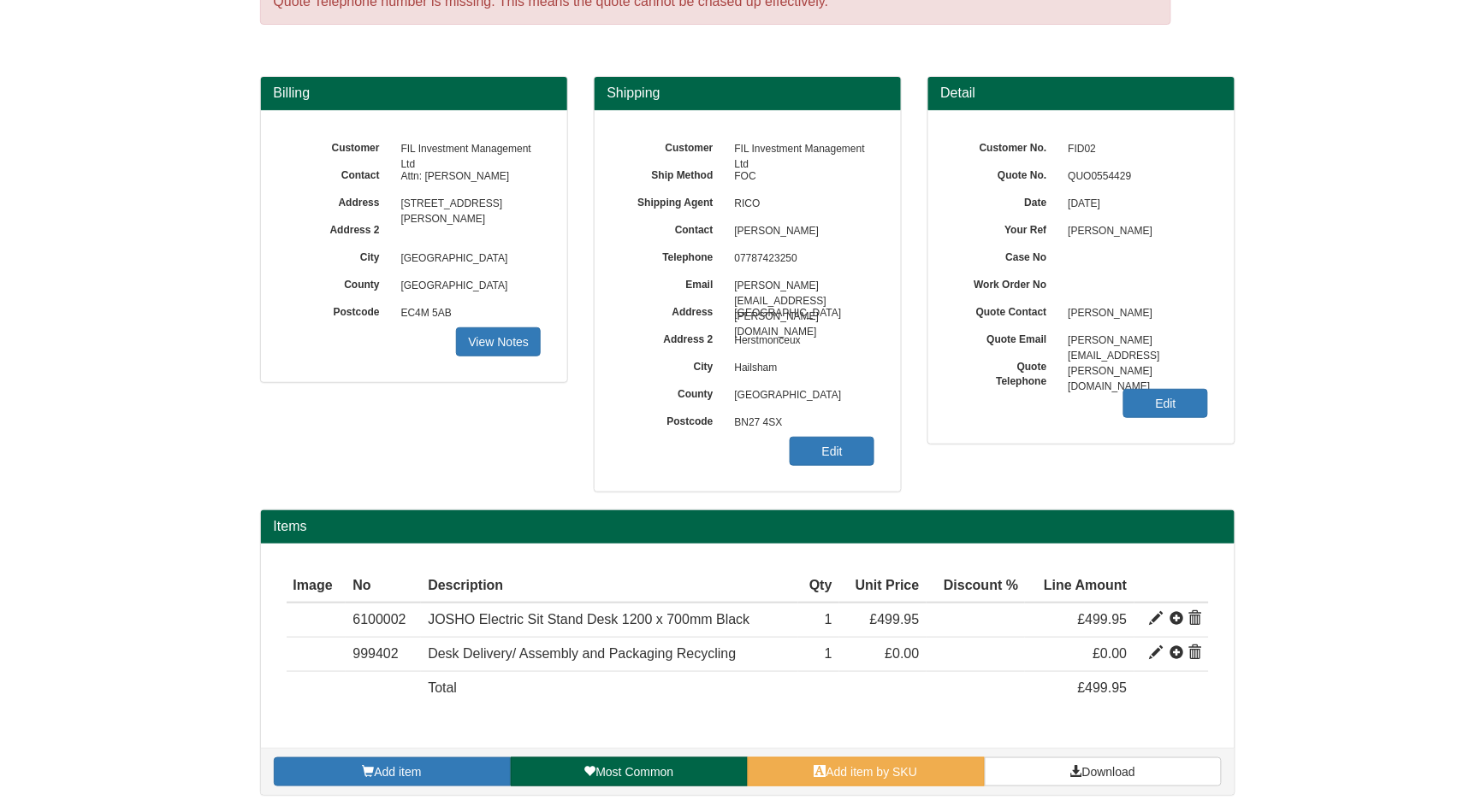
scroll to position [89, 0]
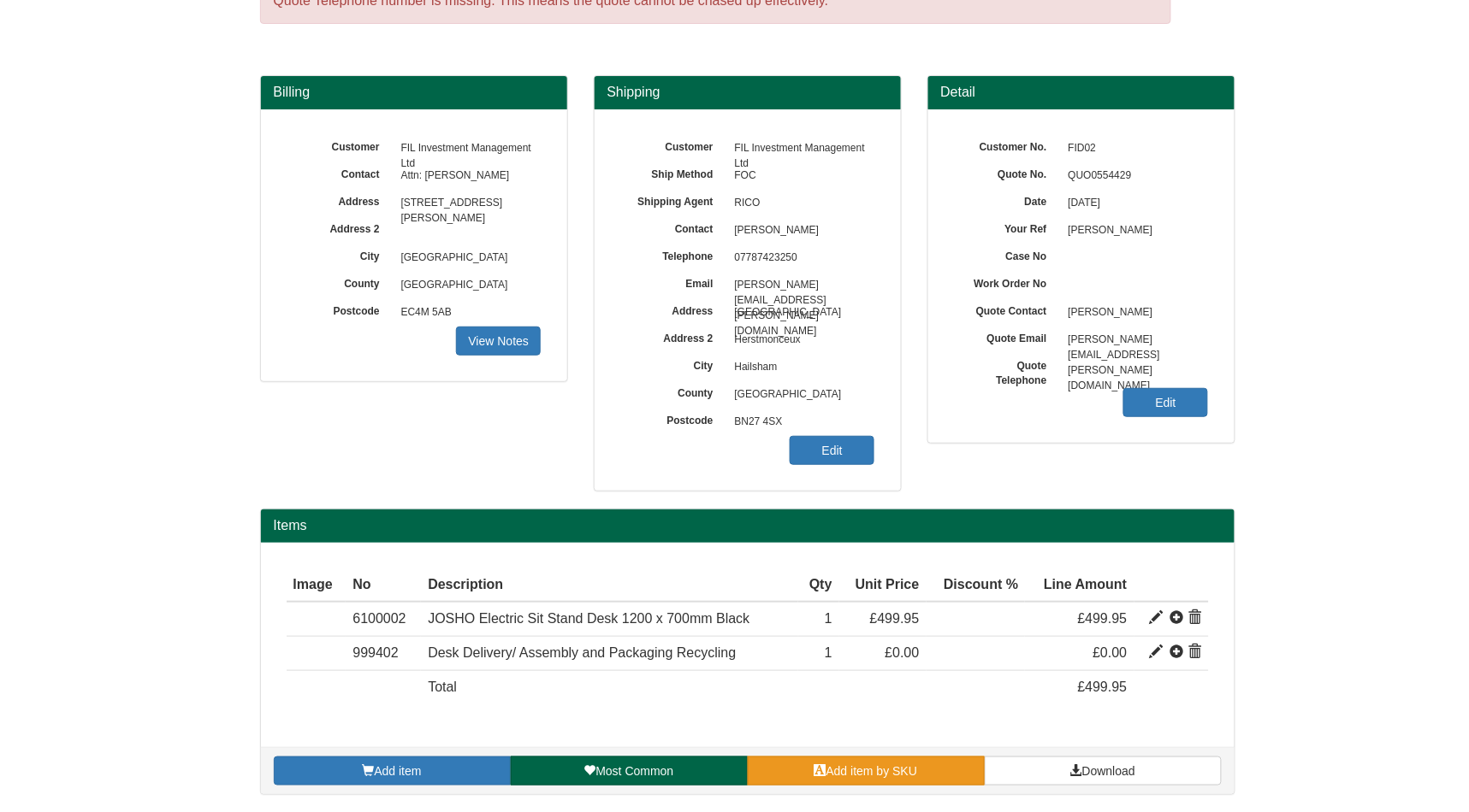
click at [918, 777] on link "Add item by SKU" at bounding box center [866, 771] width 237 height 29
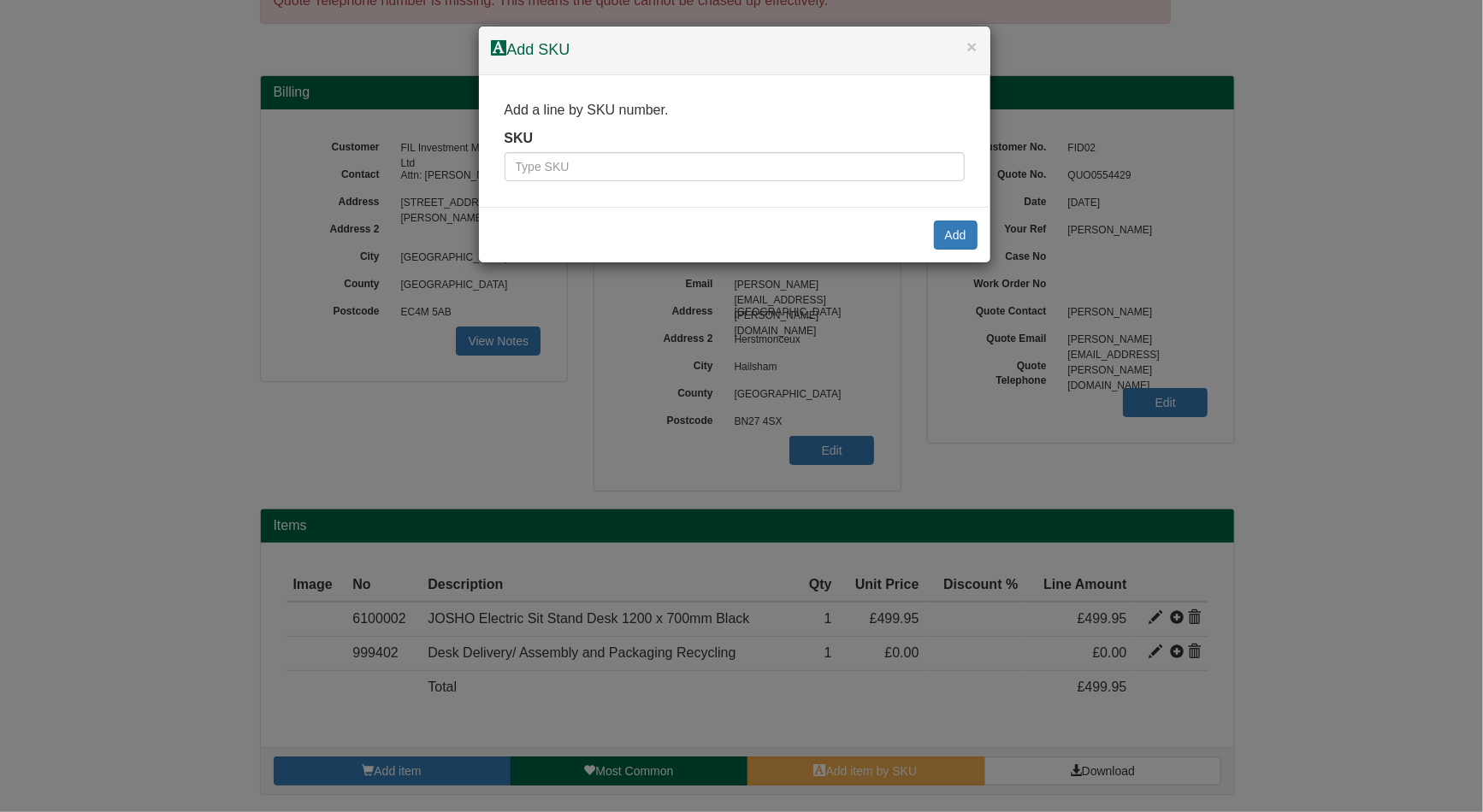
click at [830, 186] on div "Add a line by SKU number. SKU" at bounding box center [734, 142] width 511 height 133
click at [829, 185] on div "Add a line by SKU number. SKU" at bounding box center [734, 142] width 511 height 133
click at [806, 167] on input "text" at bounding box center [734, 166] width 460 height 29
paste input "100138872"
type input "100138872"
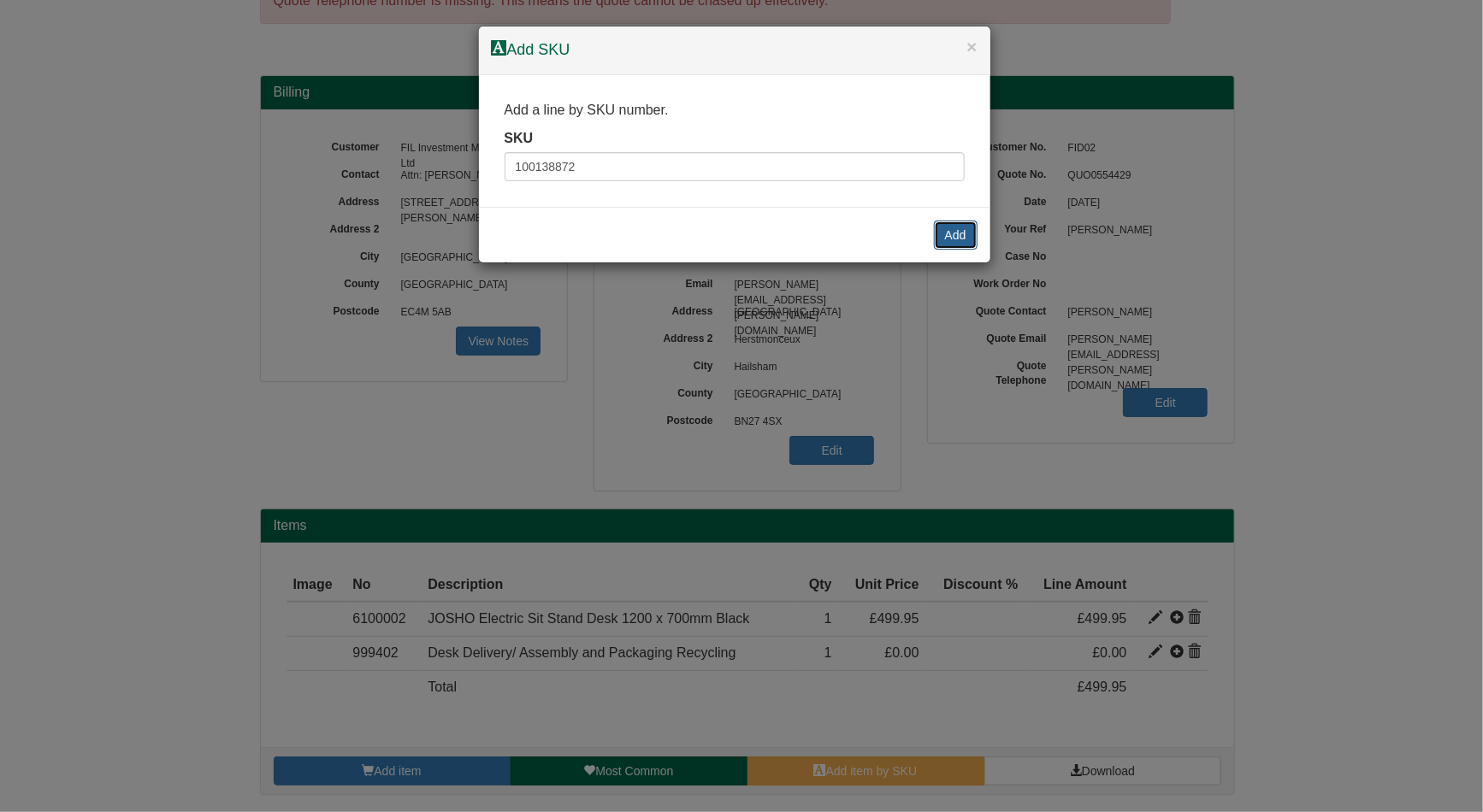
click at [953, 233] on button "Add" at bounding box center [956, 235] width 44 height 29
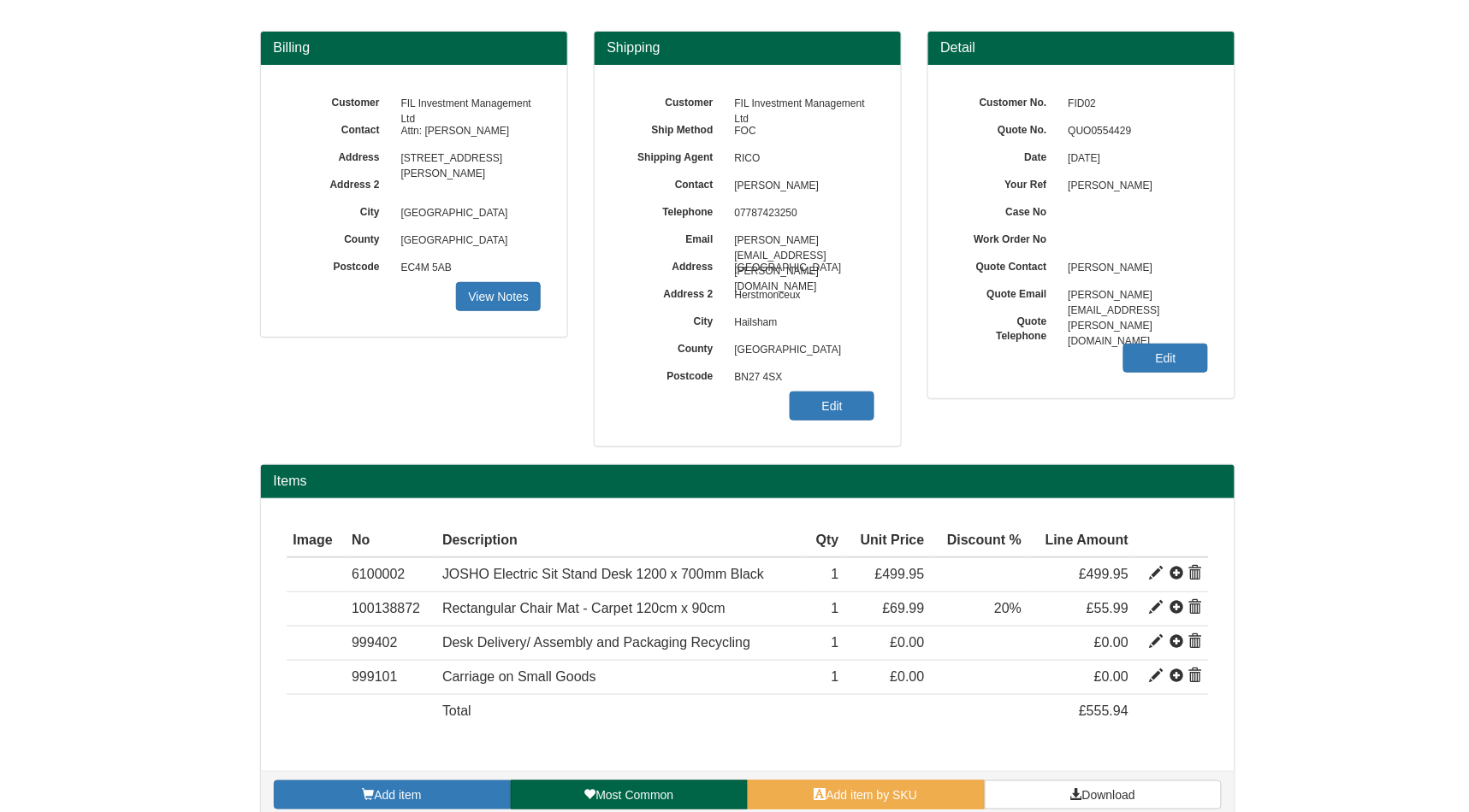
scroll to position [158, 0]
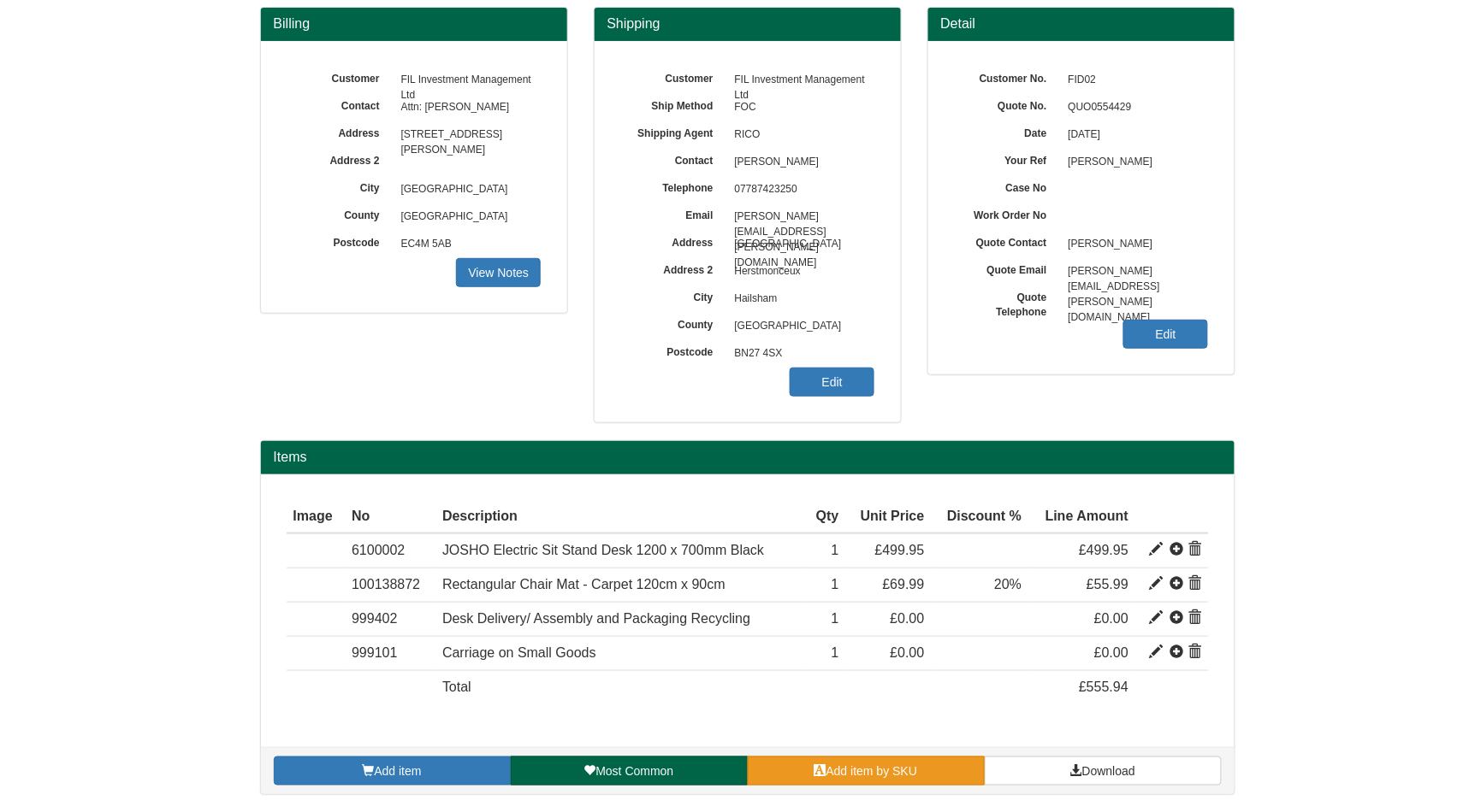
click at [898, 772] on span "Add item by SKU" at bounding box center [872, 771] width 91 height 13
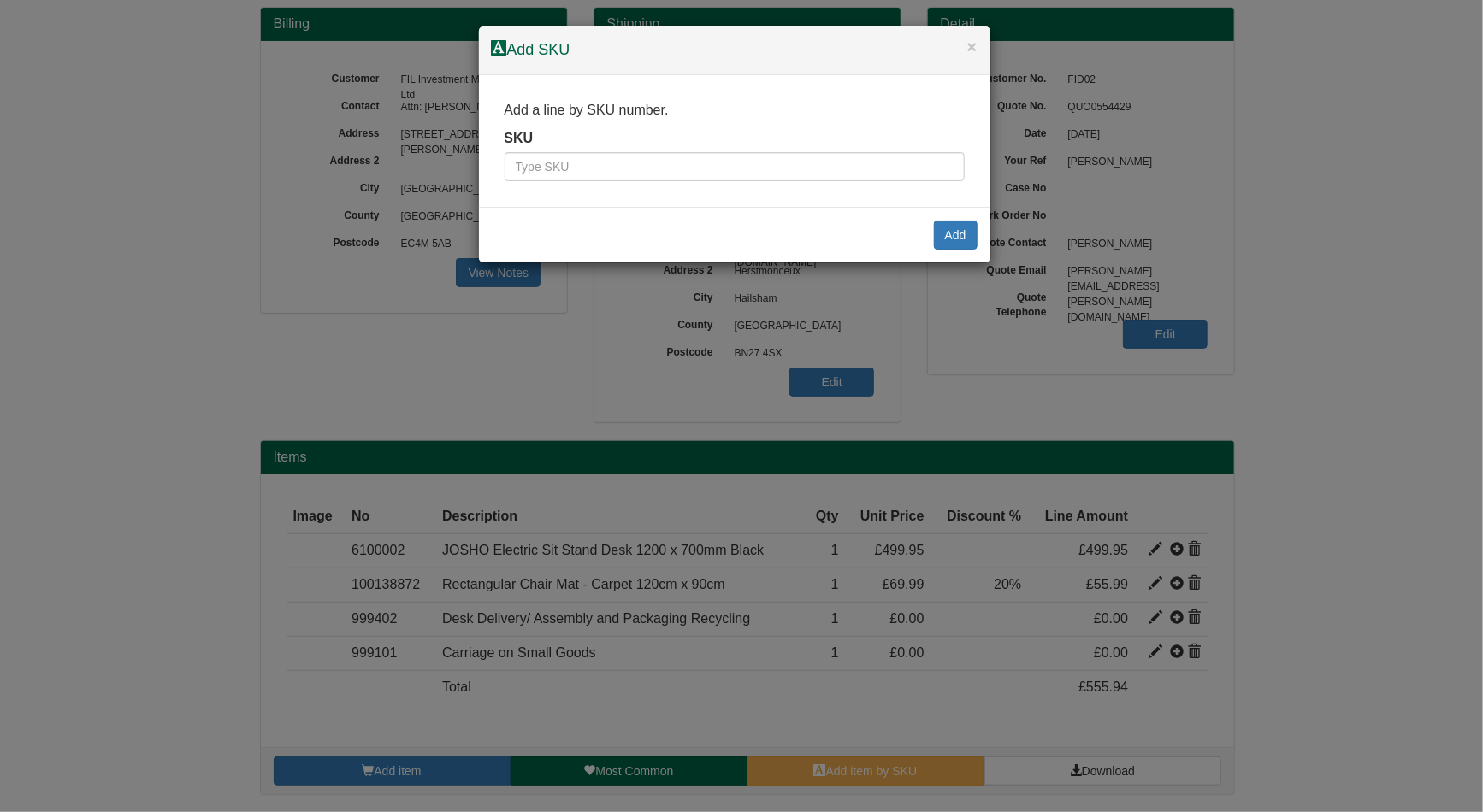
click at [713, 185] on div "Add a line by SKU number. SKU" at bounding box center [734, 142] width 511 height 133
click at [727, 171] on input "text" at bounding box center [734, 166] width 460 height 29
paste input "9784311BLA"
type input "9784311BLA"
click at [956, 229] on button "Add" at bounding box center [956, 235] width 44 height 29
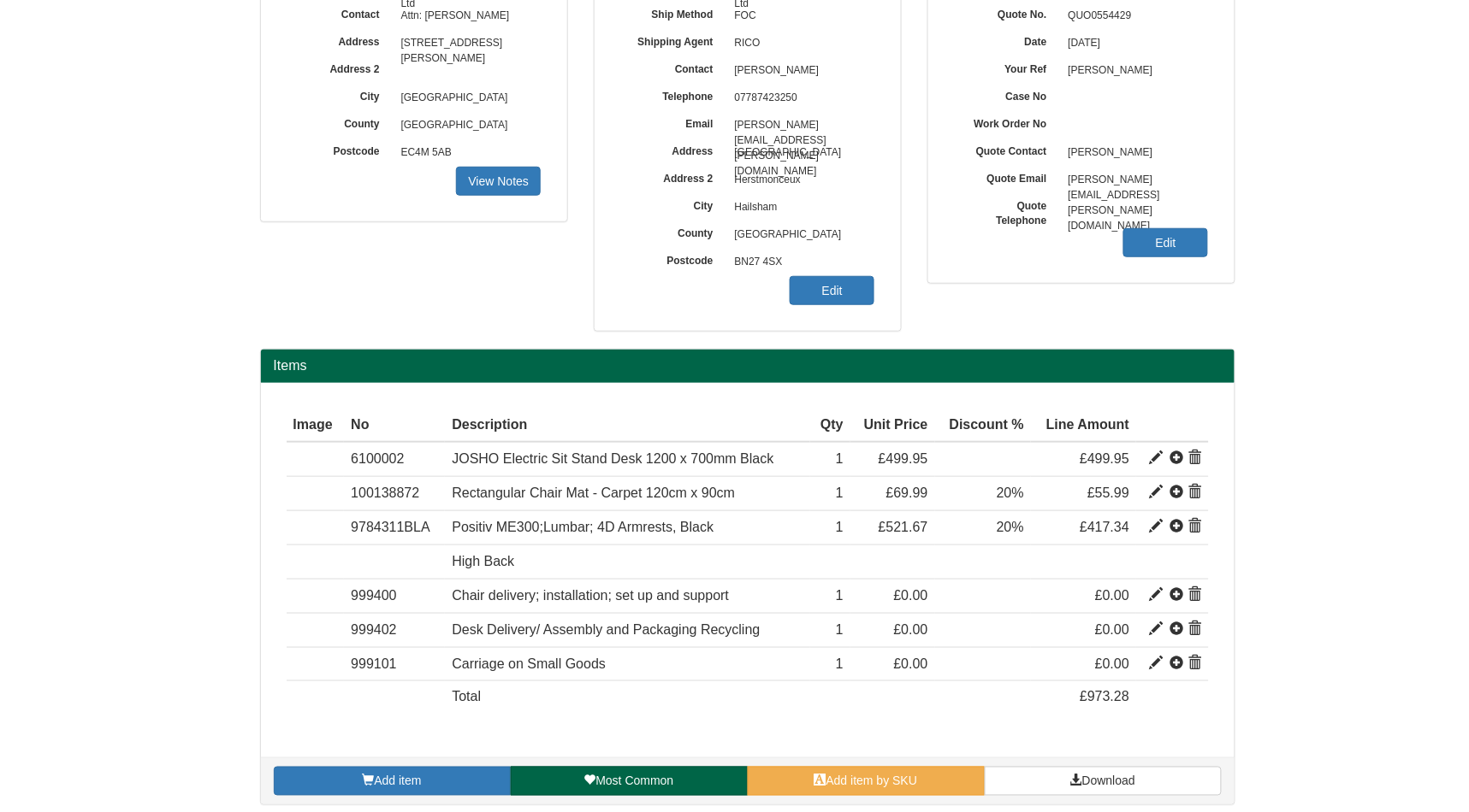
scroll to position [260, 0]
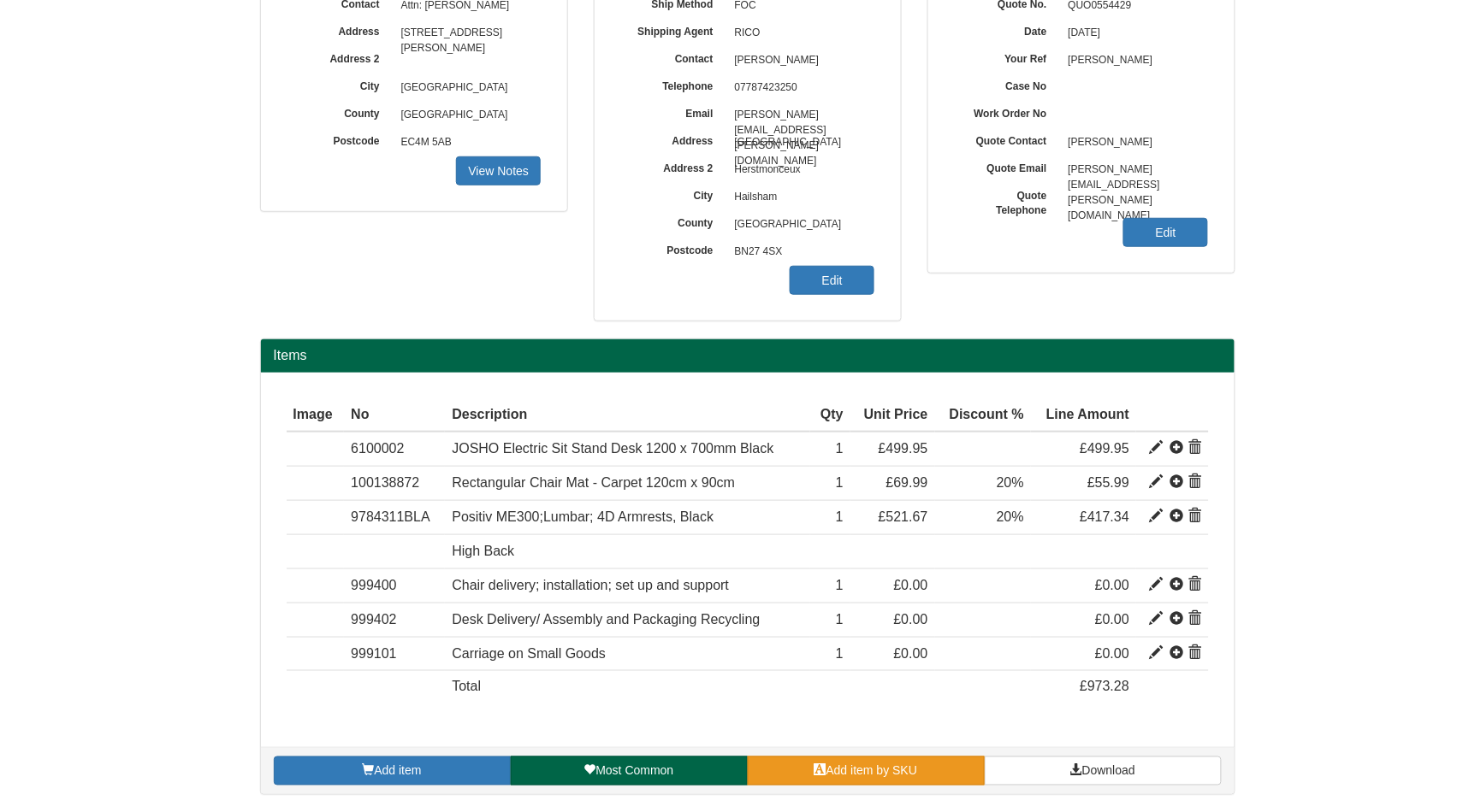
click at [908, 765] on span "Add item by SKU" at bounding box center [872, 771] width 91 height 13
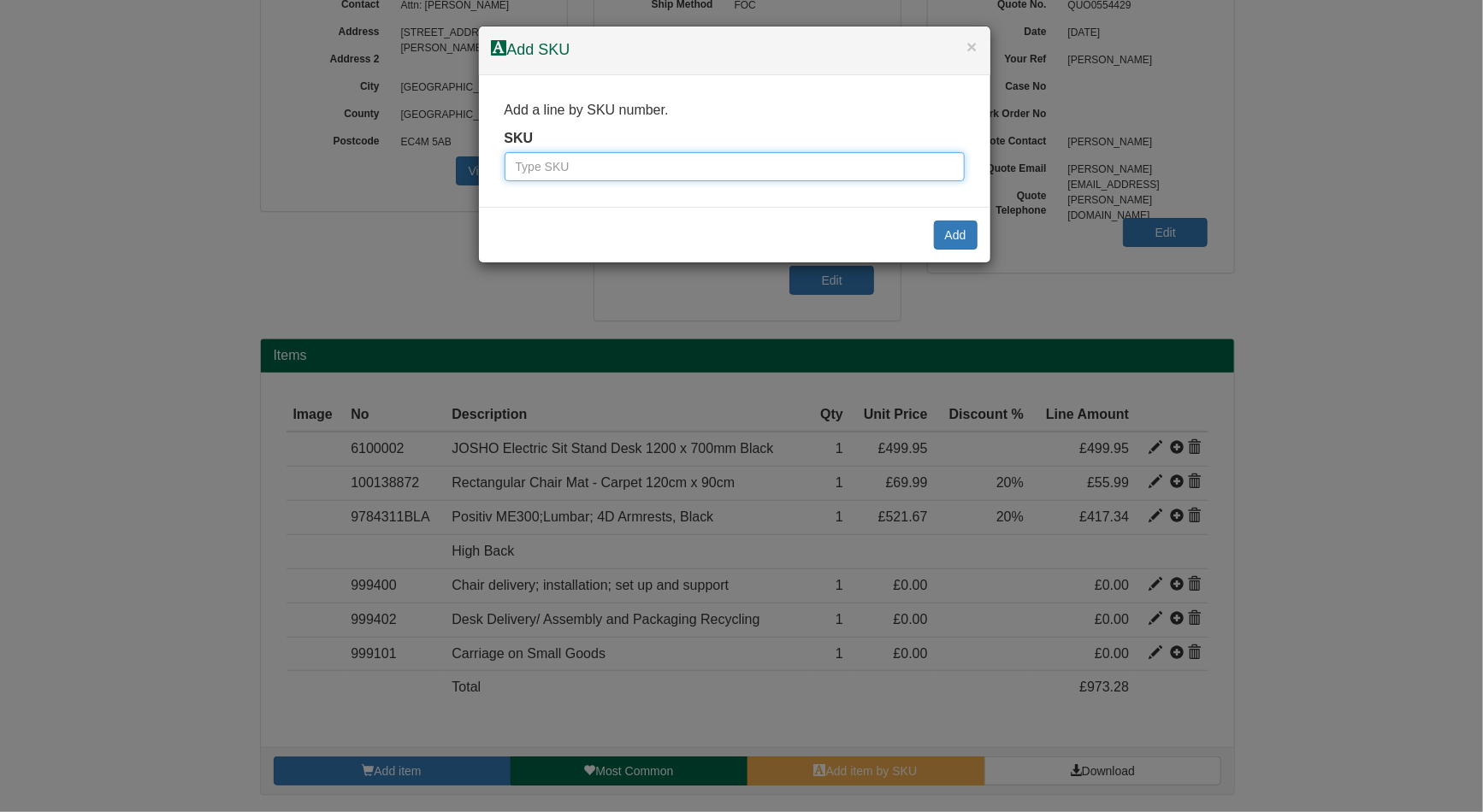
click at [830, 167] on input "text" at bounding box center [734, 166] width 460 height 29
paste input "1401114"
type input "1401114"
click at [959, 243] on button "Add" at bounding box center [956, 235] width 44 height 29
